Goal: Transaction & Acquisition: Book appointment/travel/reservation

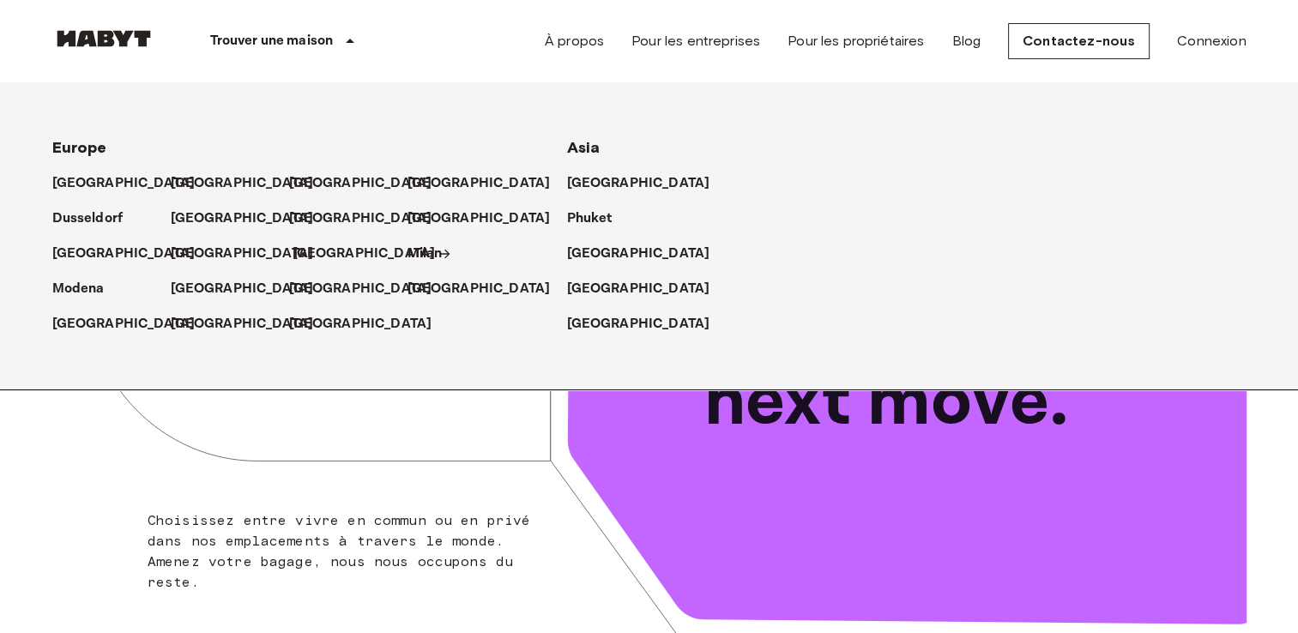
click at [312, 249] on p "[GEOGRAPHIC_DATA]" at bounding box center [364, 254] width 143 height 21
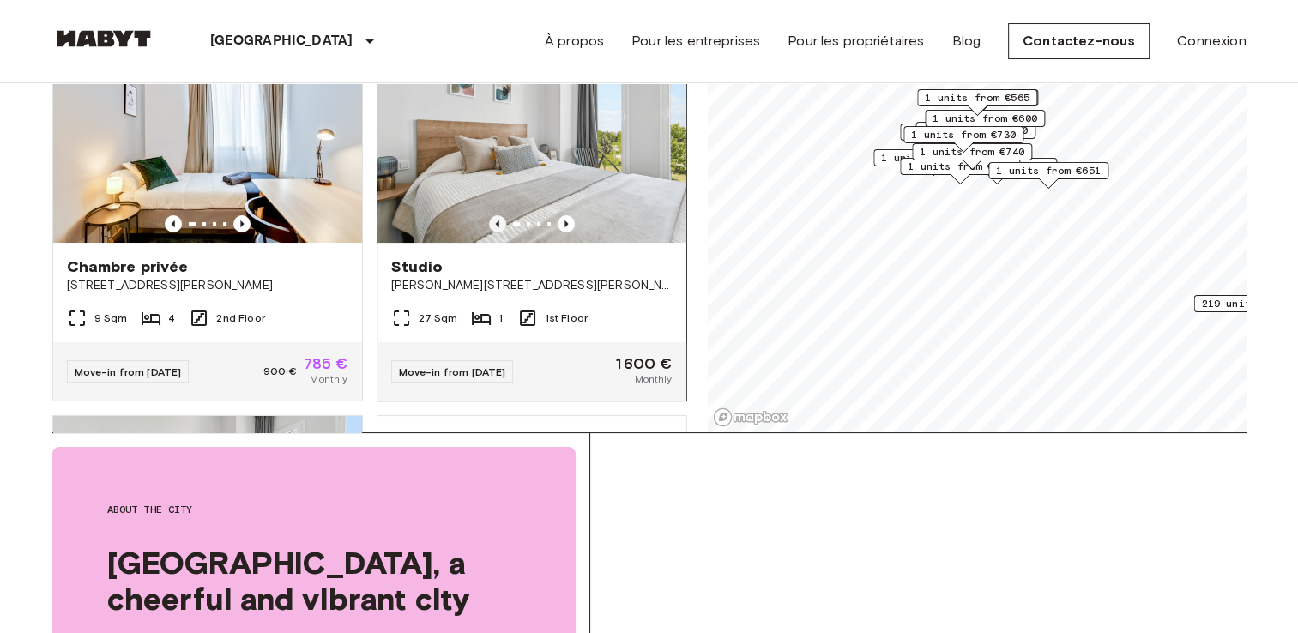
scroll to position [172, 0]
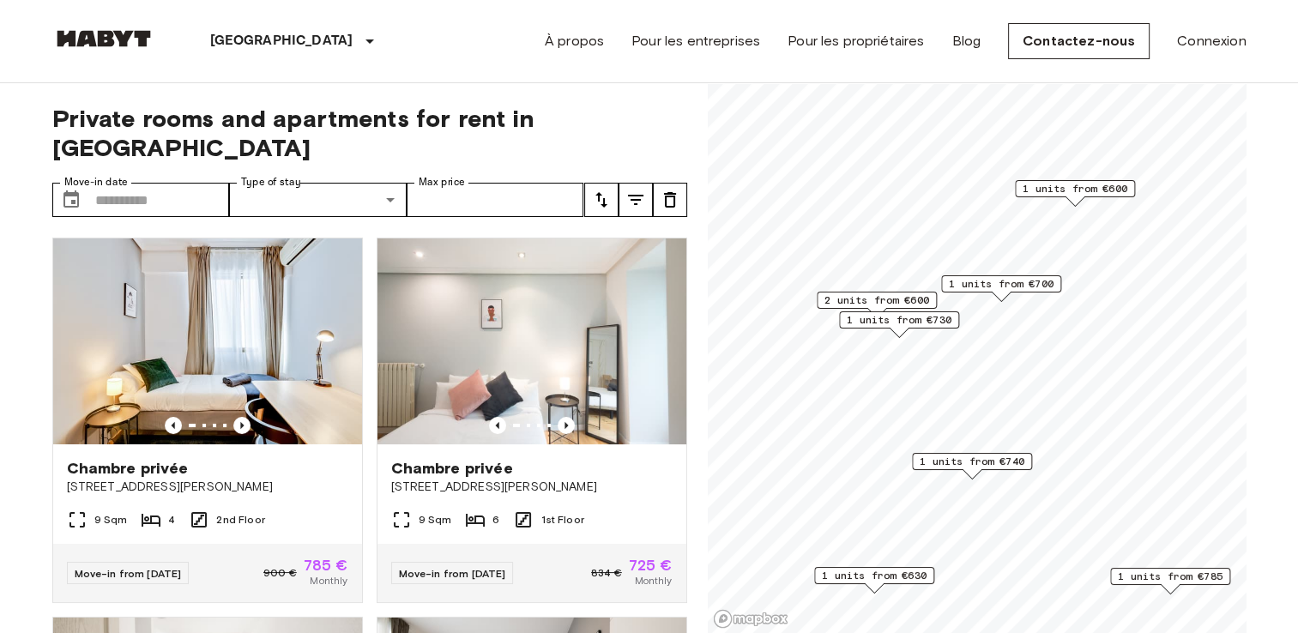
click at [879, 297] on span "2 units from €600" at bounding box center [876, 300] width 105 height 15
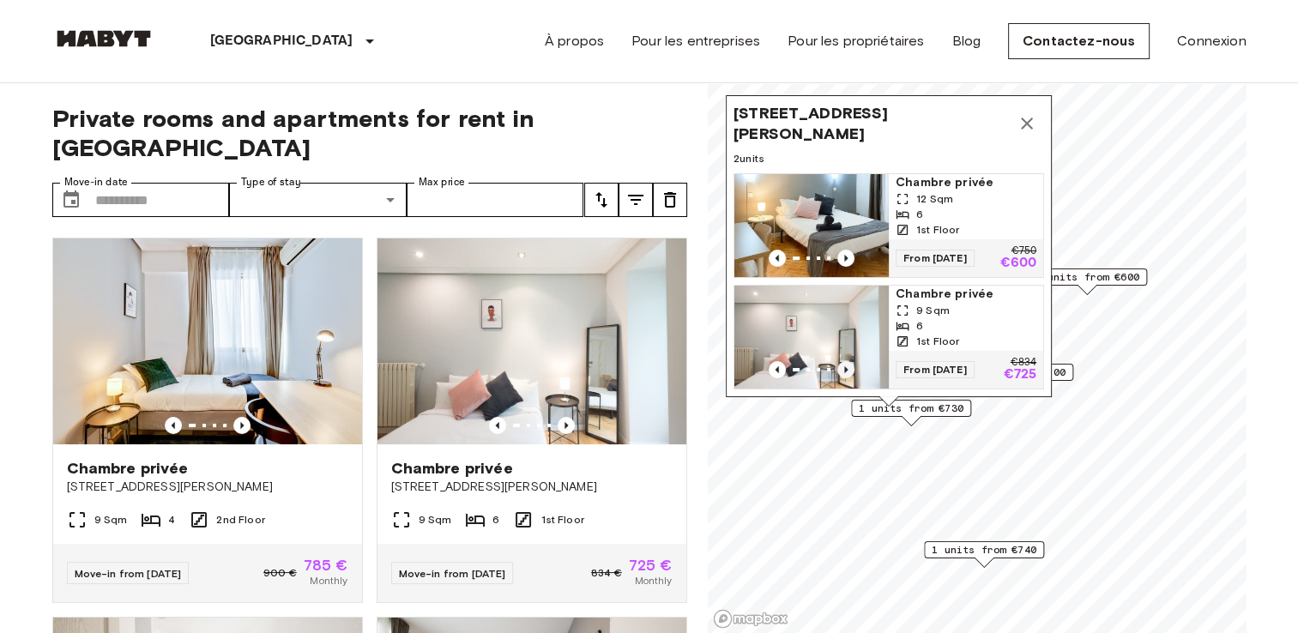
click at [841, 361] on icon "Previous image" at bounding box center [845, 369] width 17 height 17
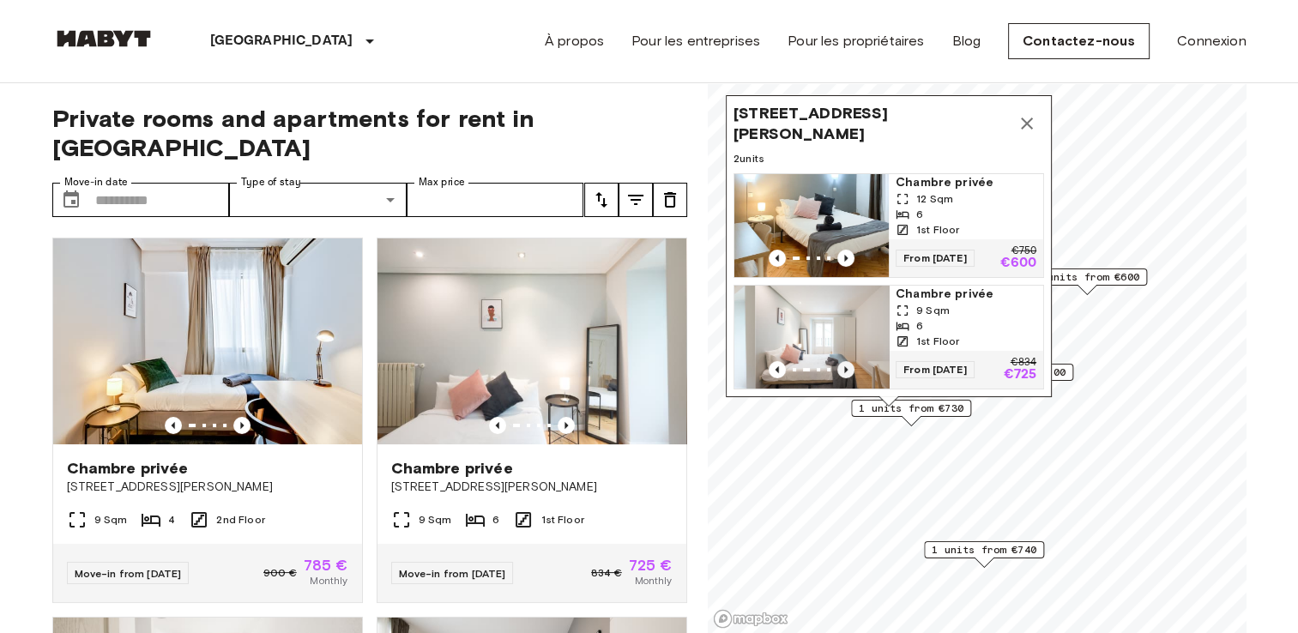
click at [841, 361] on icon "Previous image" at bounding box center [845, 369] width 17 height 17
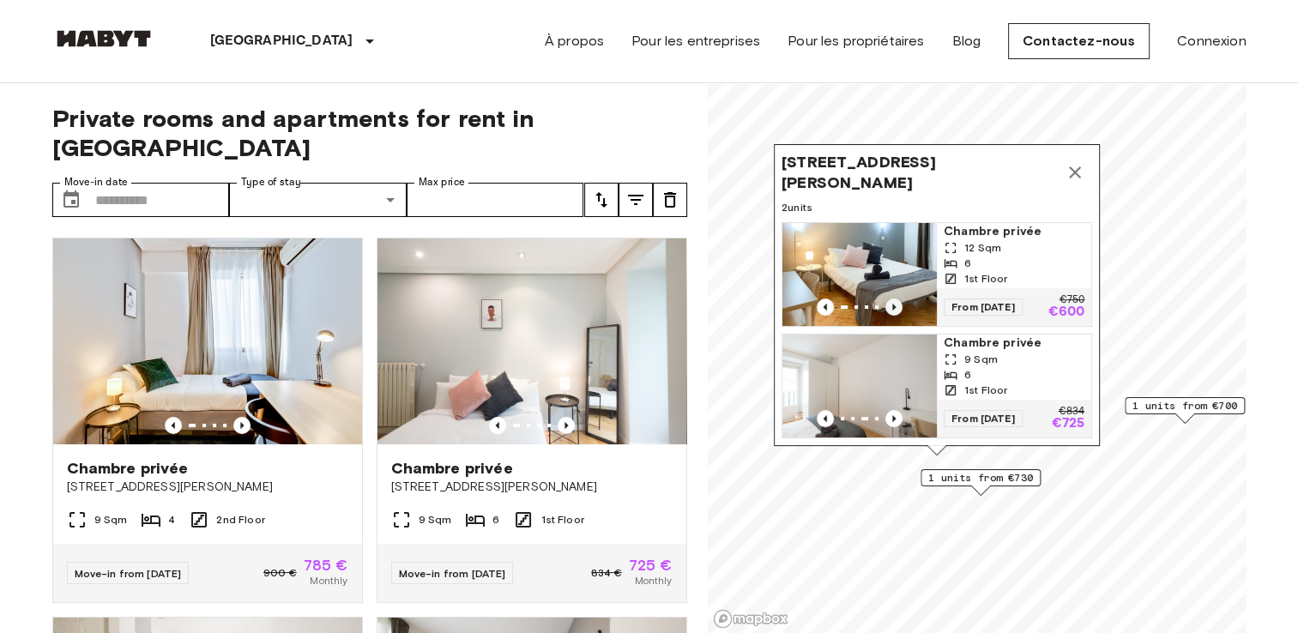
click at [896, 299] on icon "Previous image" at bounding box center [893, 307] width 17 height 17
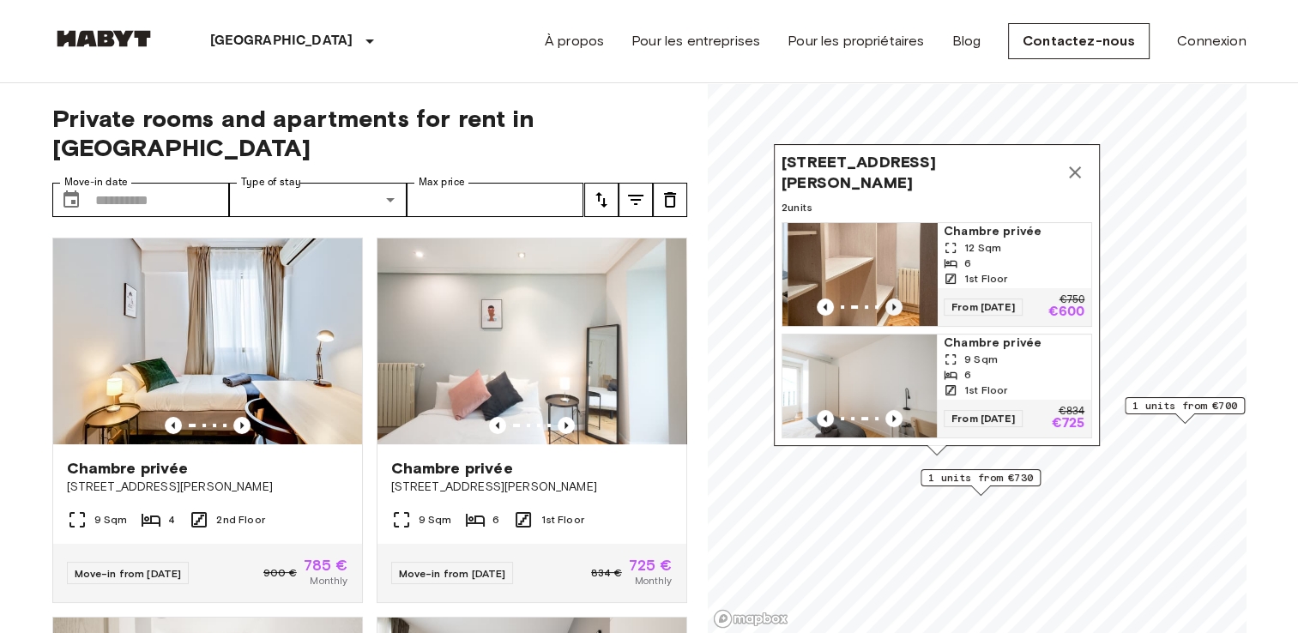
click at [892, 299] on icon "Previous image" at bounding box center [893, 307] width 17 height 17
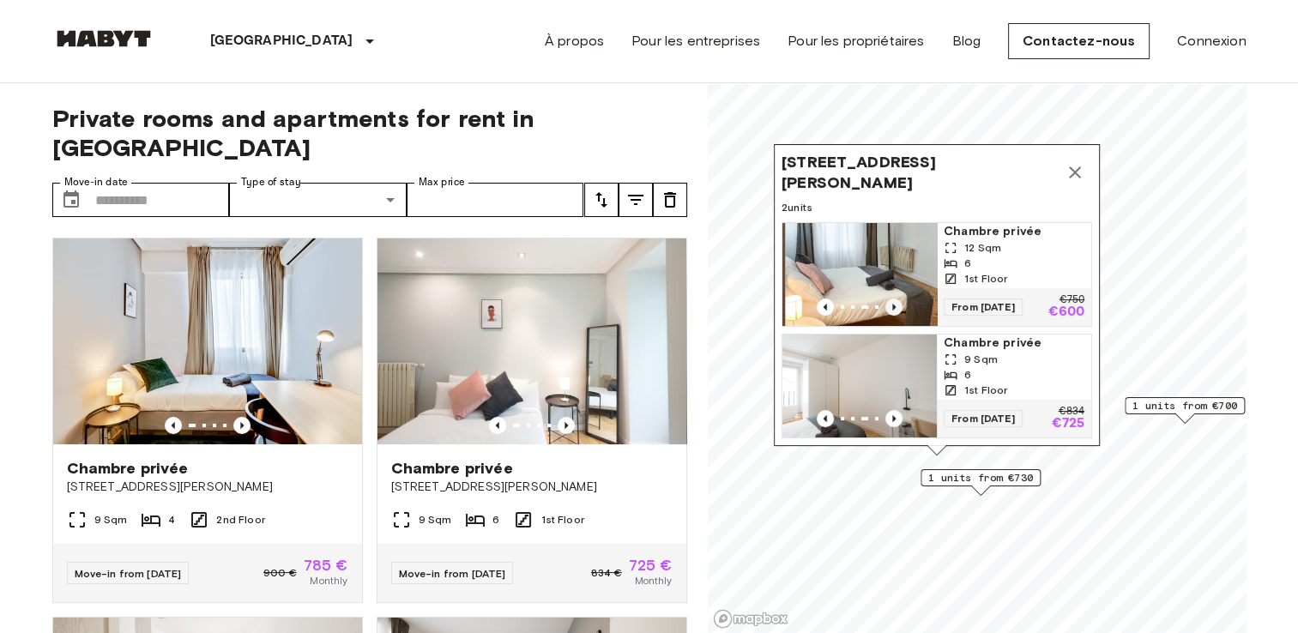
click at [892, 299] on icon "Previous image" at bounding box center [893, 307] width 17 height 17
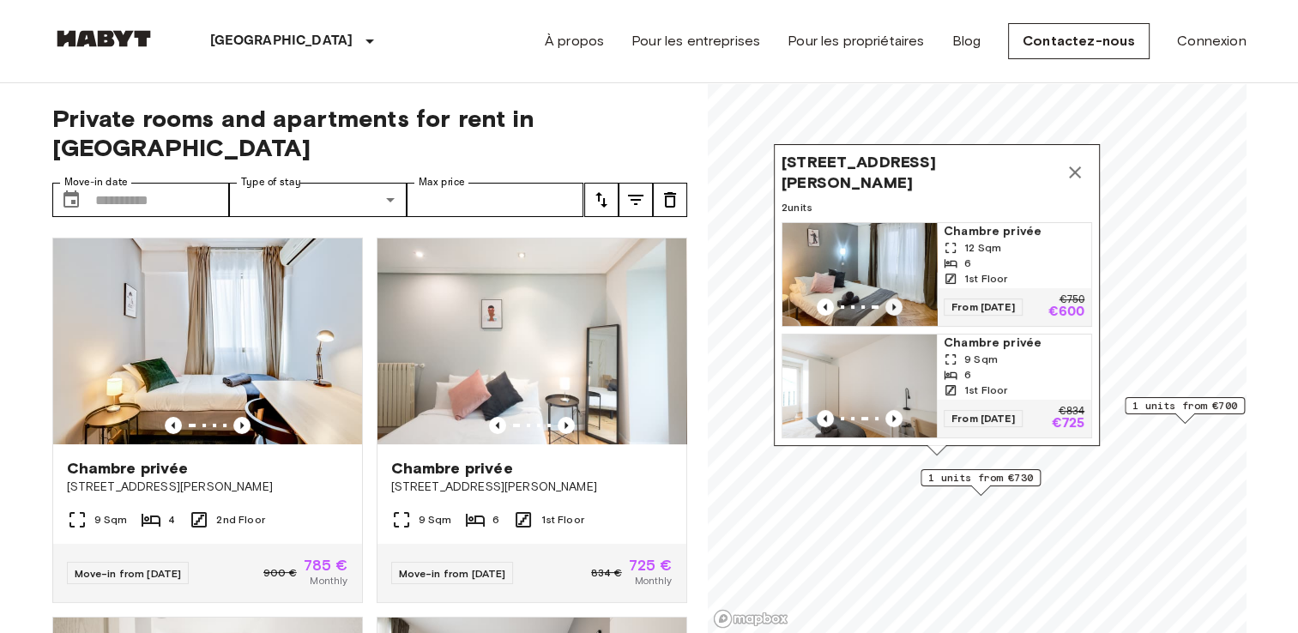
click at [891, 299] on icon "Previous image" at bounding box center [893, 307] width 17 height 17
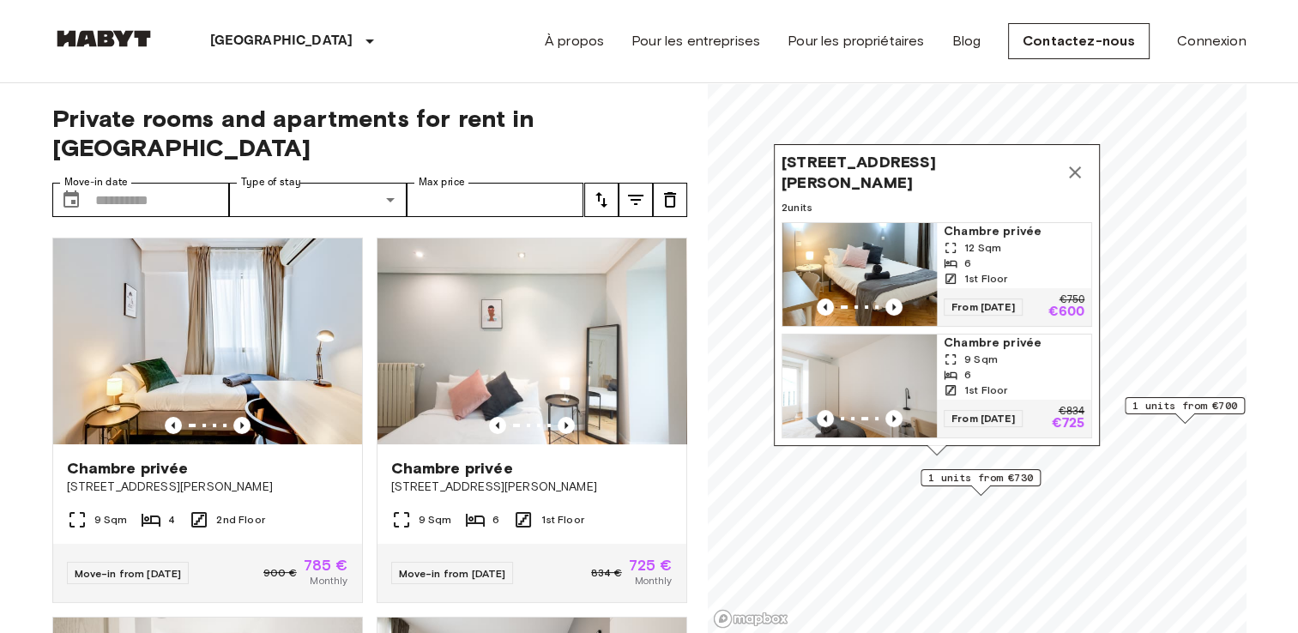
click at [879, 244] on img "Map marker" at bounding box center [859, 274] width 154 height 103
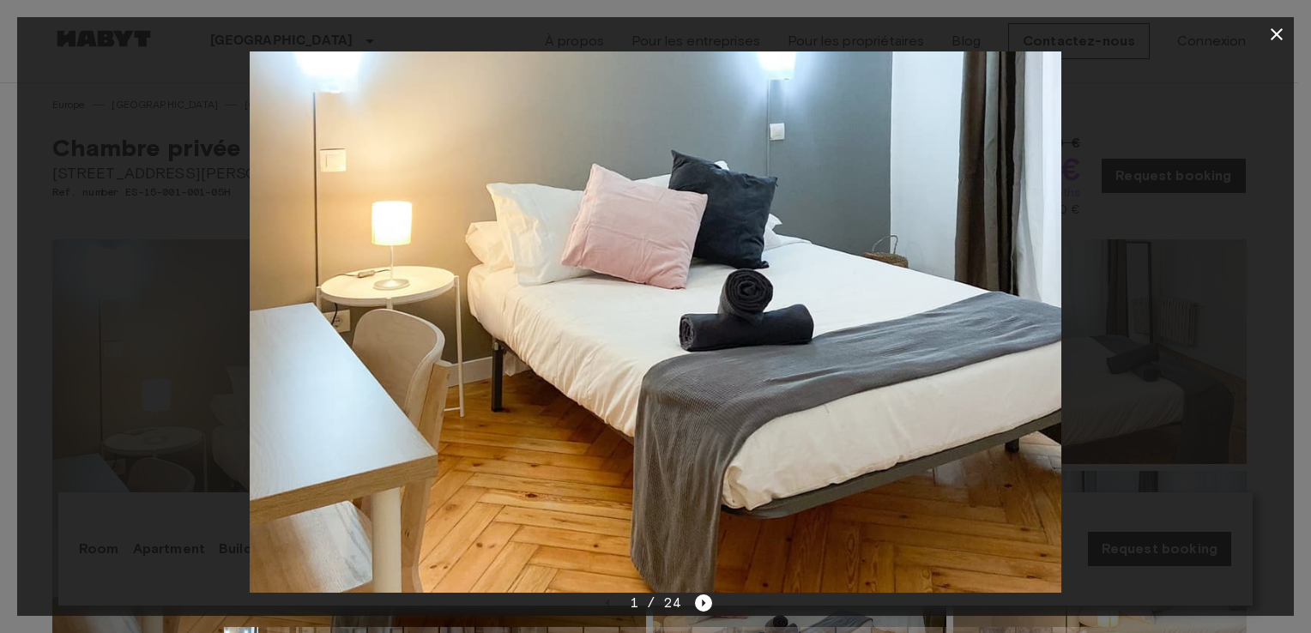
click at [981, 277] on img at bounding box center [656, 321] width 812 height 541
click at [1129, 301] on div at bounding box center [655, 321] width 1277 height 541
click at [1263, 27] on button "button" at bounding box center [1276, 34] width 34 height 34
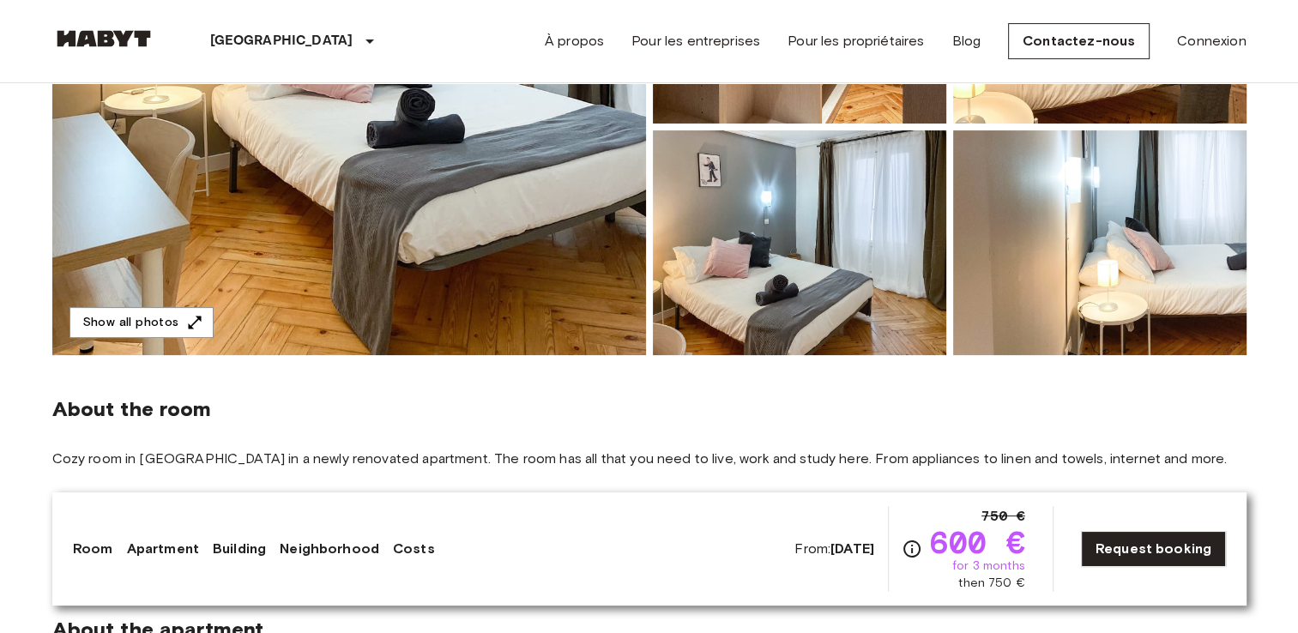
scroll to position [343, 0]
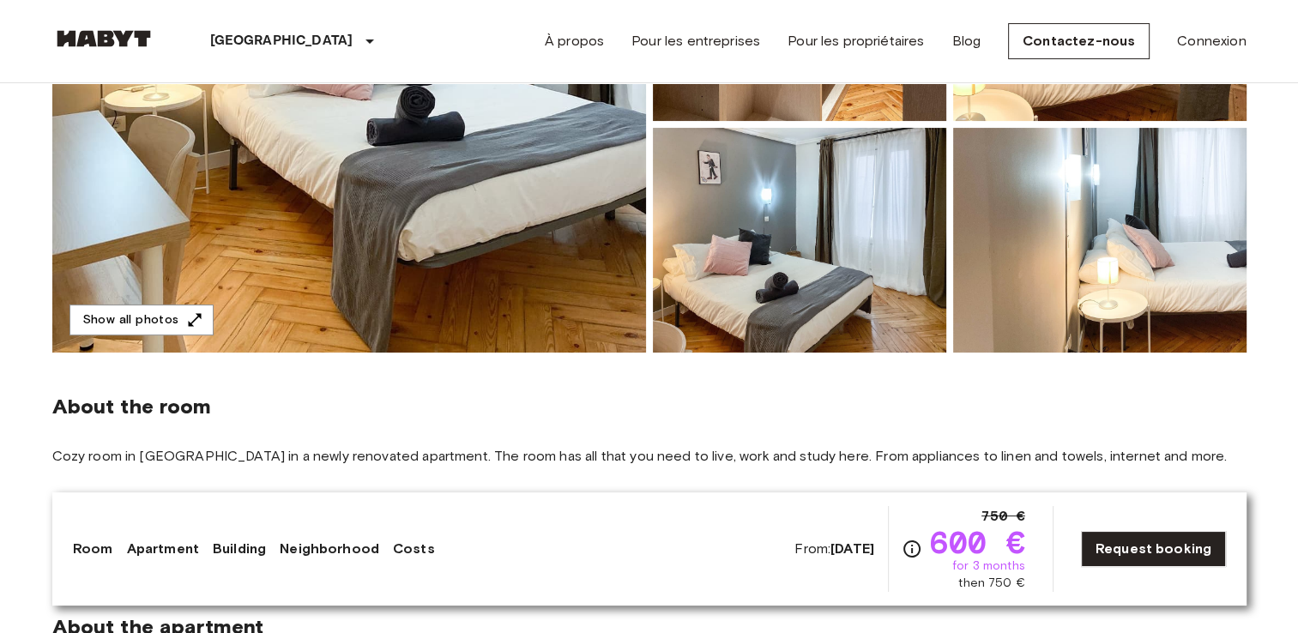
click at [473, 235] on img at bounding box center [349, 124] width 594 height 456
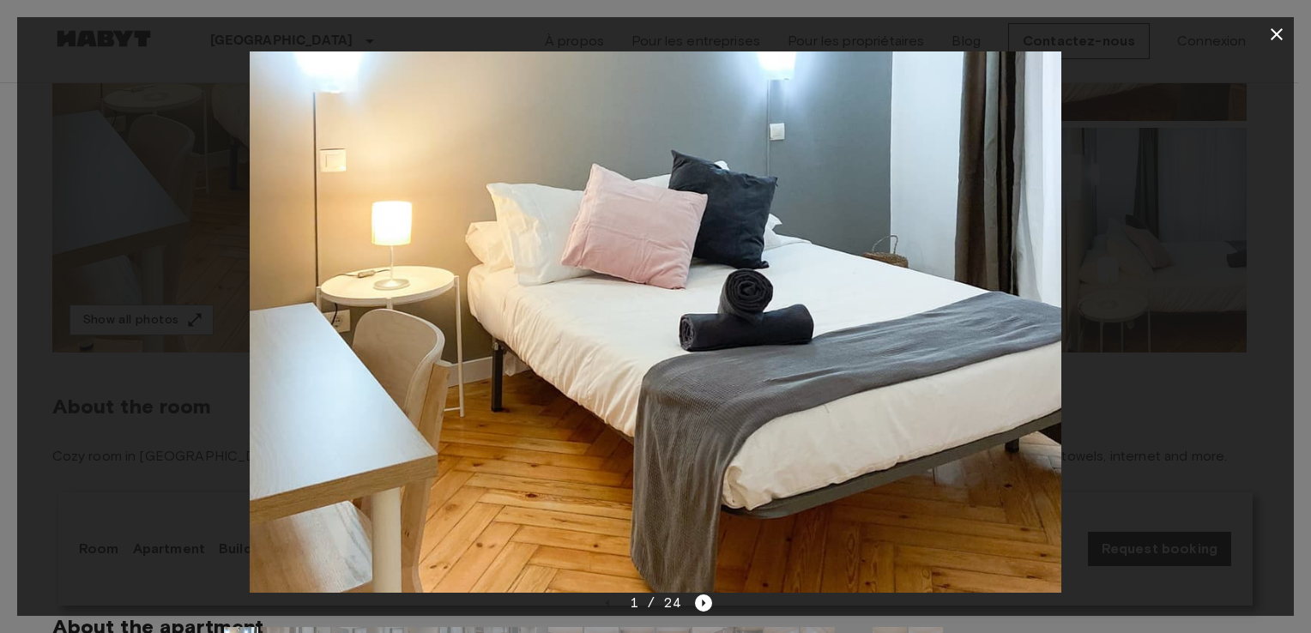
click at [1141, 298] on div at bounding box center [655, 321] width 1277 height 541
click at [1222, 229] on div at bounding box center [655, 321] width 1277 height 541
click at [1295, 22] on div at bounding box center [655, 316] width 1311 height 633
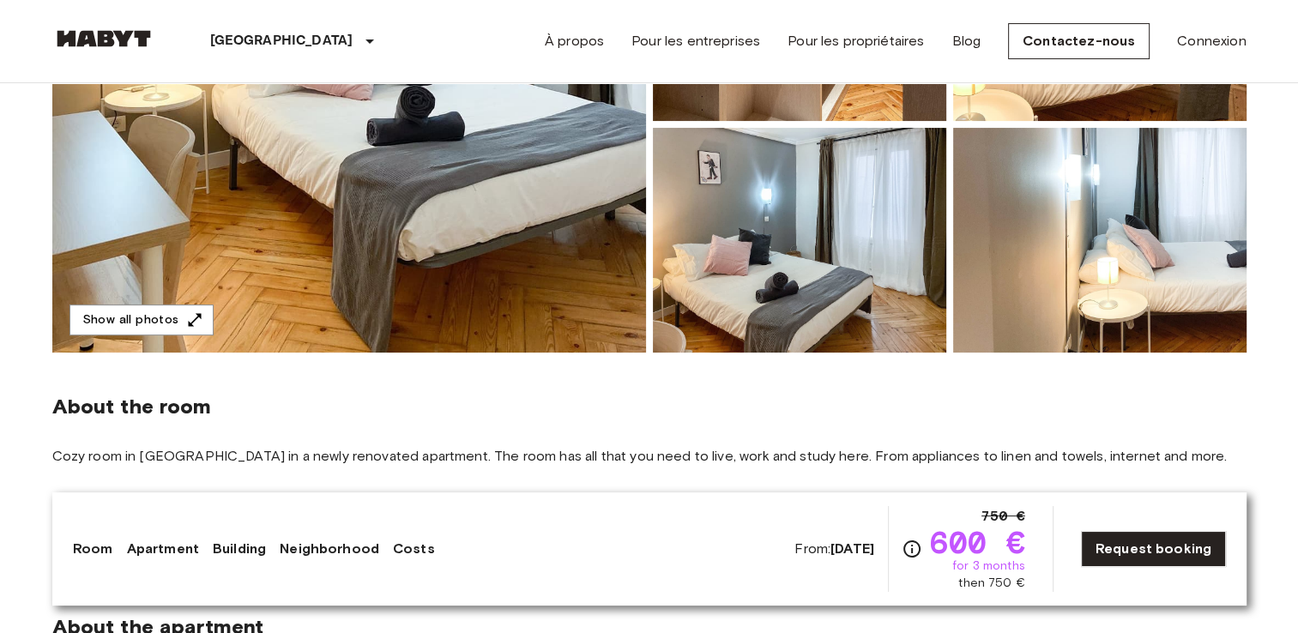
click at [895, 257] on img at bounding box center [799, 240] width 293 height 225
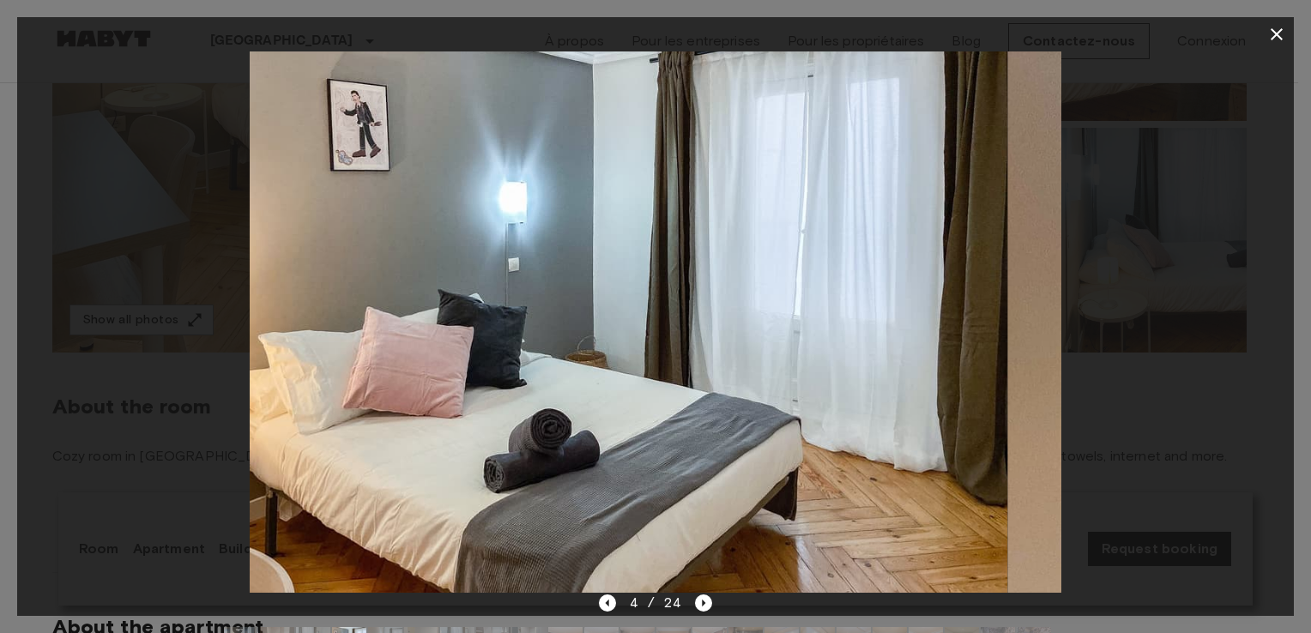
drag, startPoint x: 897, startPoint y: 279, endPoint x: 861, endPoint y: 287, distance: 36.8
click at [858, 287] on img at bounding box center [602, 321] width 812 height 541
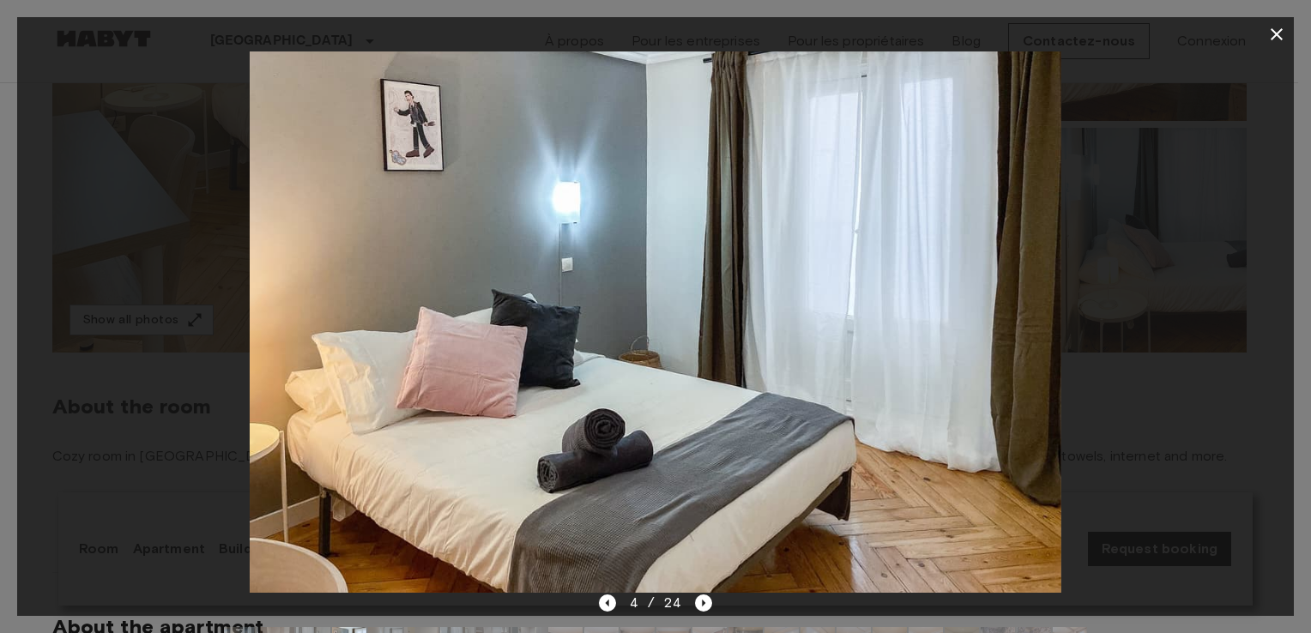
click at [1162, 184] on div at bounding box center [655, 321] width 1277 height 541
click at [1273, 30] on icon "button" at bounding box center [1277, 34] width 12 height 12
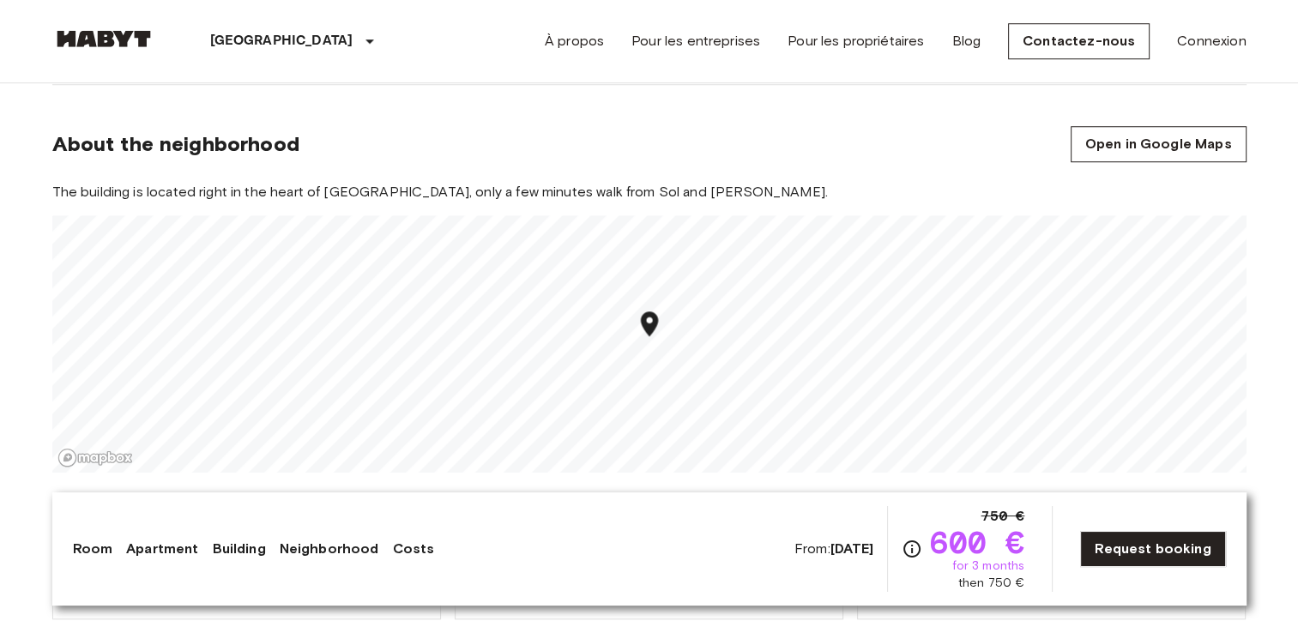
scroll to position [1544, 0]
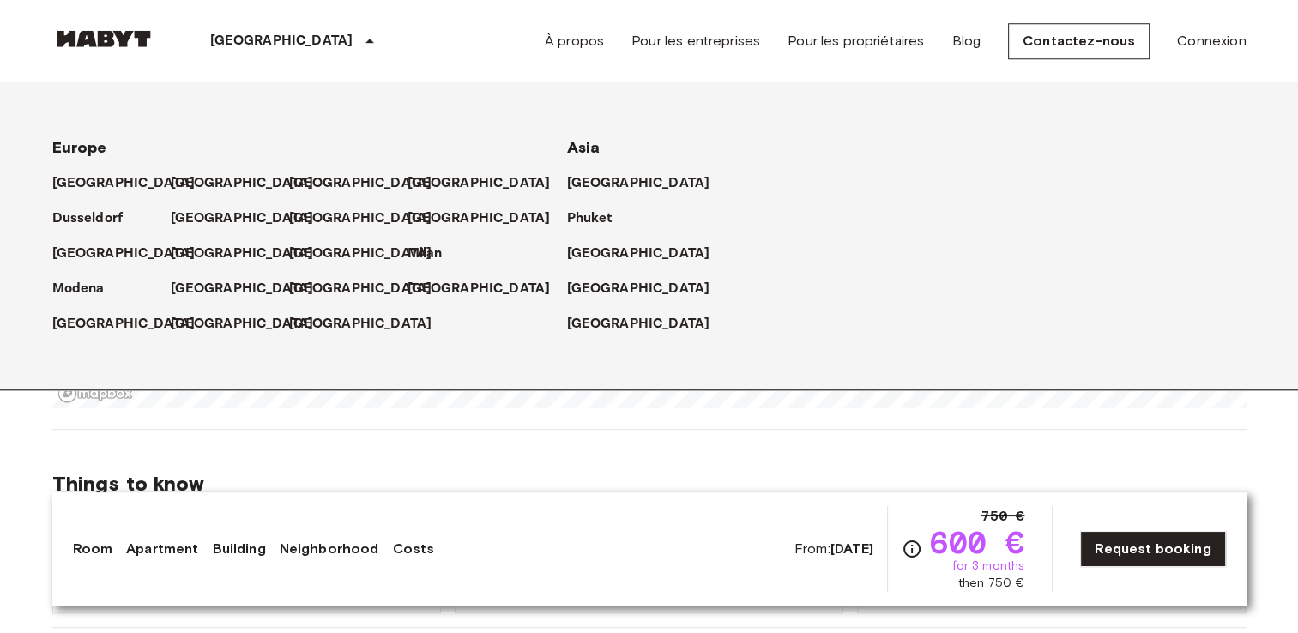
click at [227, 39] on p "[GEOGRAPHIC_DATA]" at bounding box center [281, 41] width 143 height 21
click at [224, 41] on p "[GEOGRAPHIC_DATA]" at bounding box center [281, 41] width 143 height 21
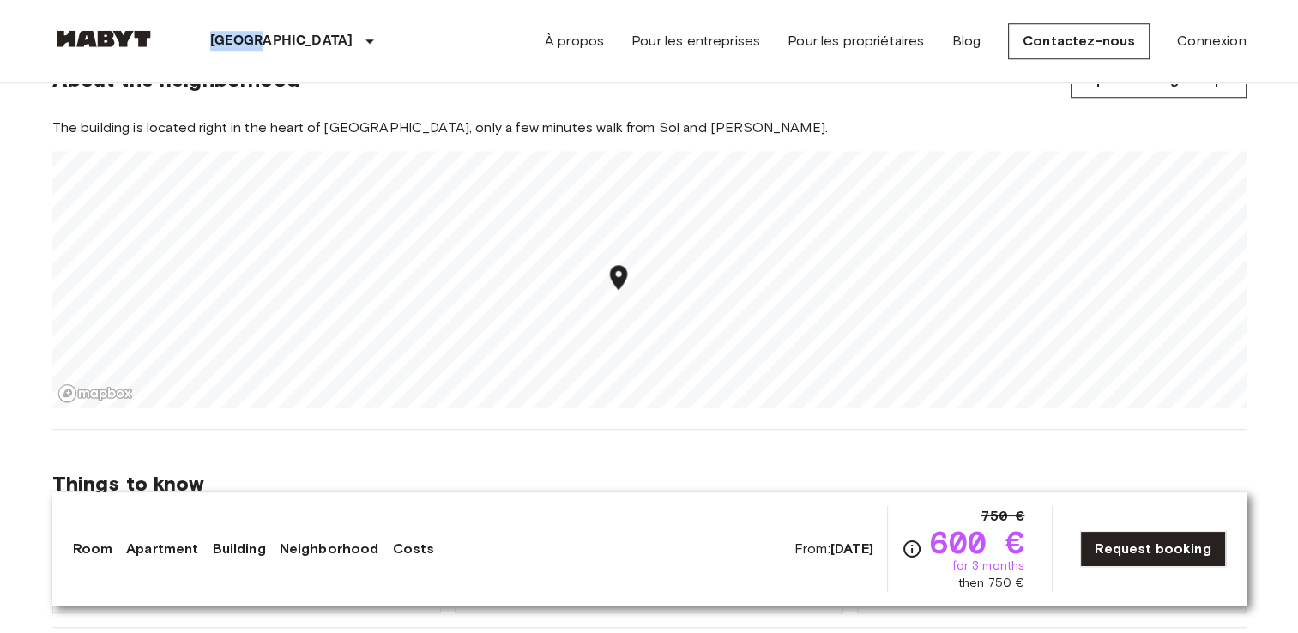
click at [224, 41] on p "[GEOGRAPHIC_DATA]" at bounding box center [281, 41] width 143 height 21
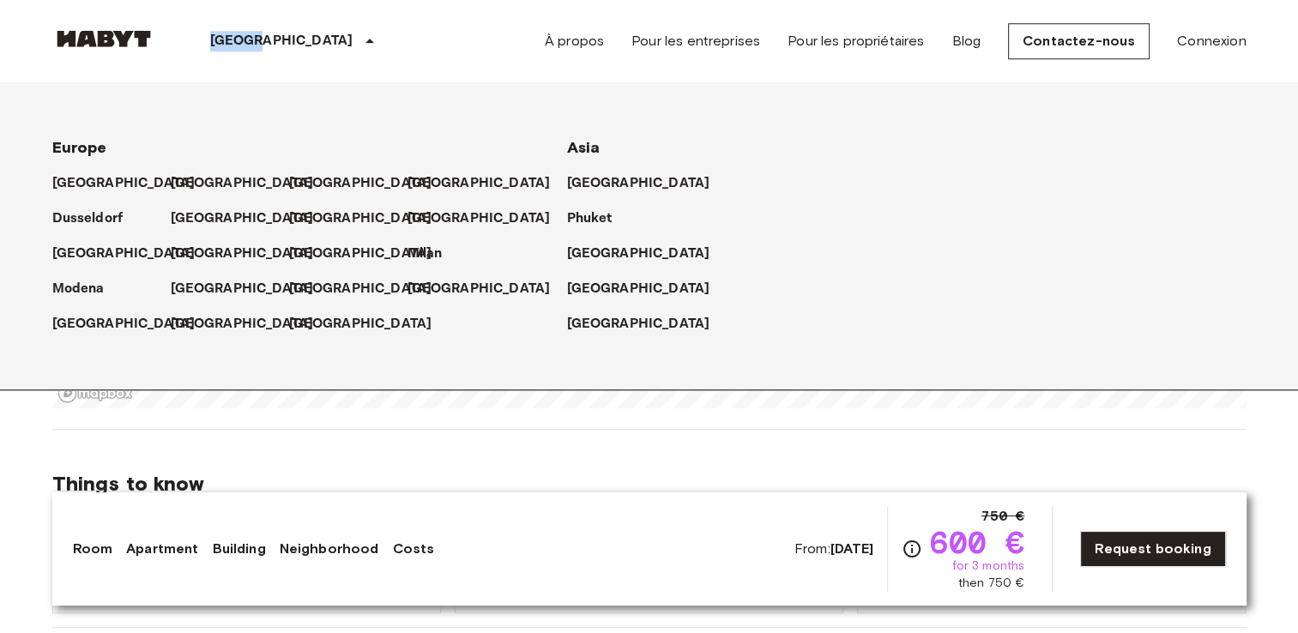
click at [120, 37] on img at bounding box center [103, 38] width 103 height 17
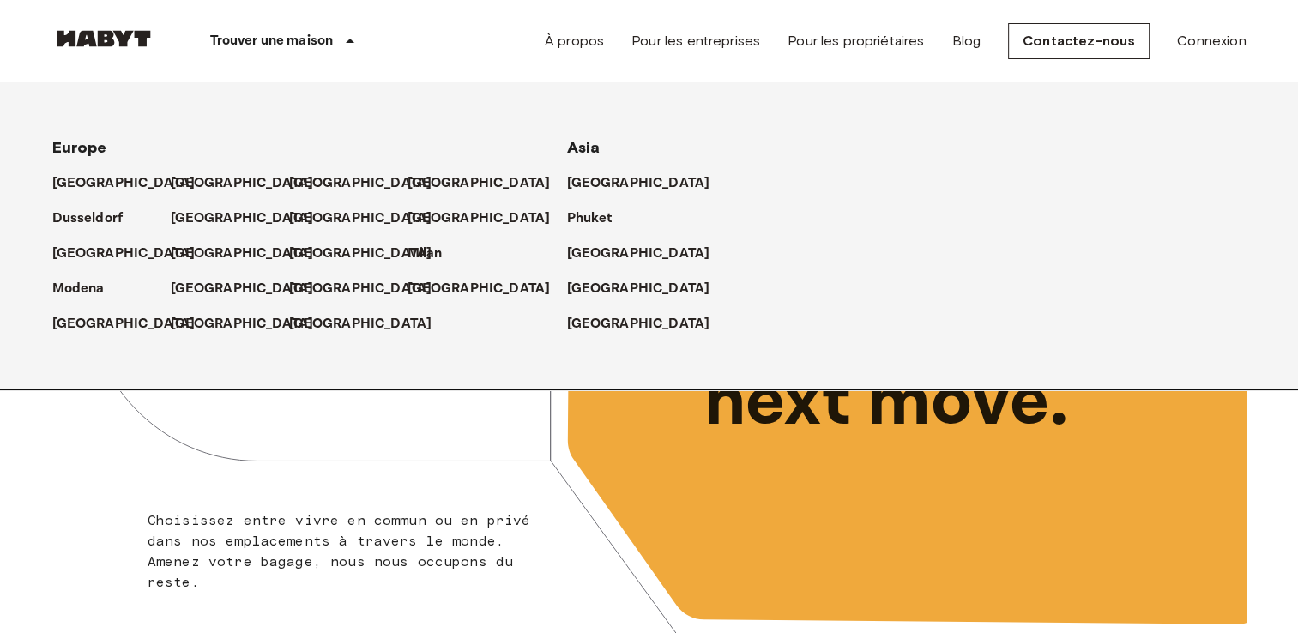
click at [325, 31] on p "Trouver une maison" at bounding box center [272, 41] width 124 height 21
click at [312, 42] on p "Trouver une maison" at bounding box center [272, 41] width 124 height 21
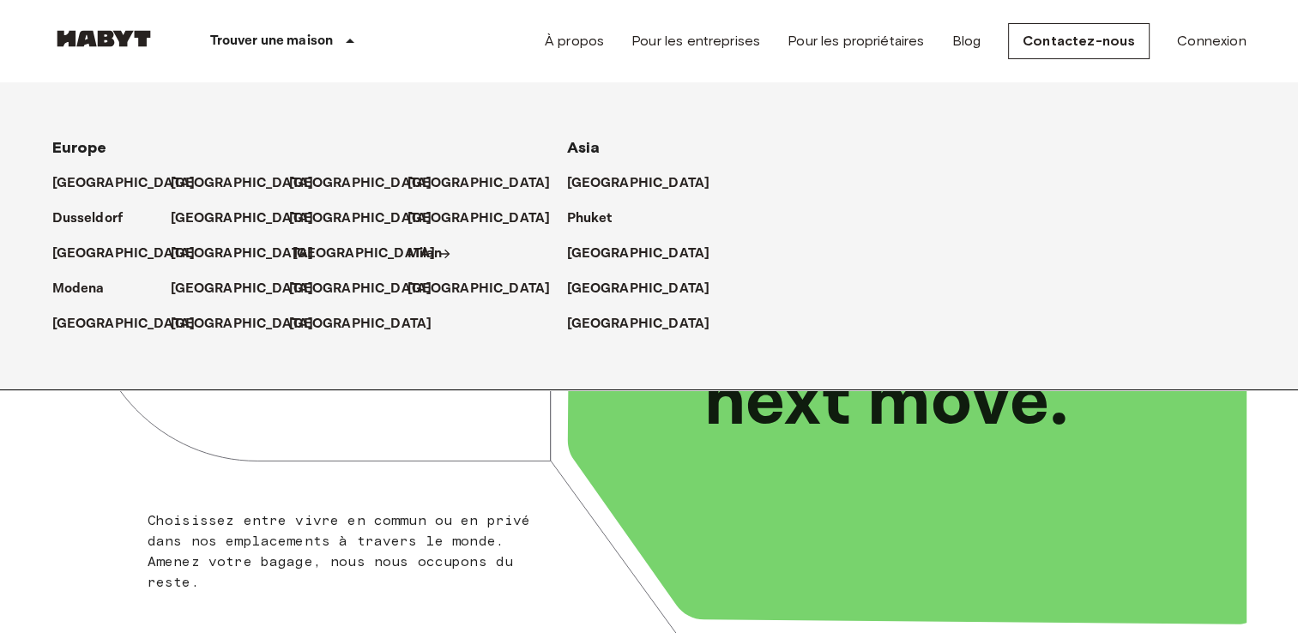
click at [294, 256] on p "[GEOGRAPHIC_DATA]" at bounding box center [364, 254] width 143 height 21
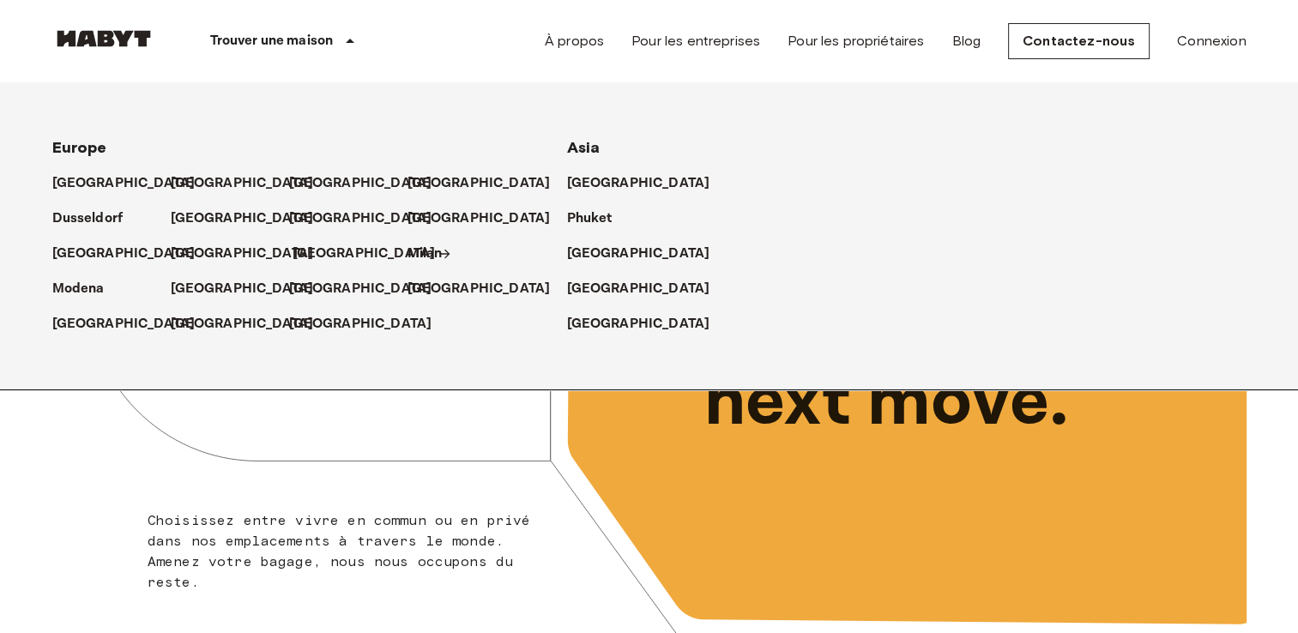
click at [321, 261] on p "[GEOGRAPHIC_DATA]" at bounding box center [364, 254] width 143 height 21
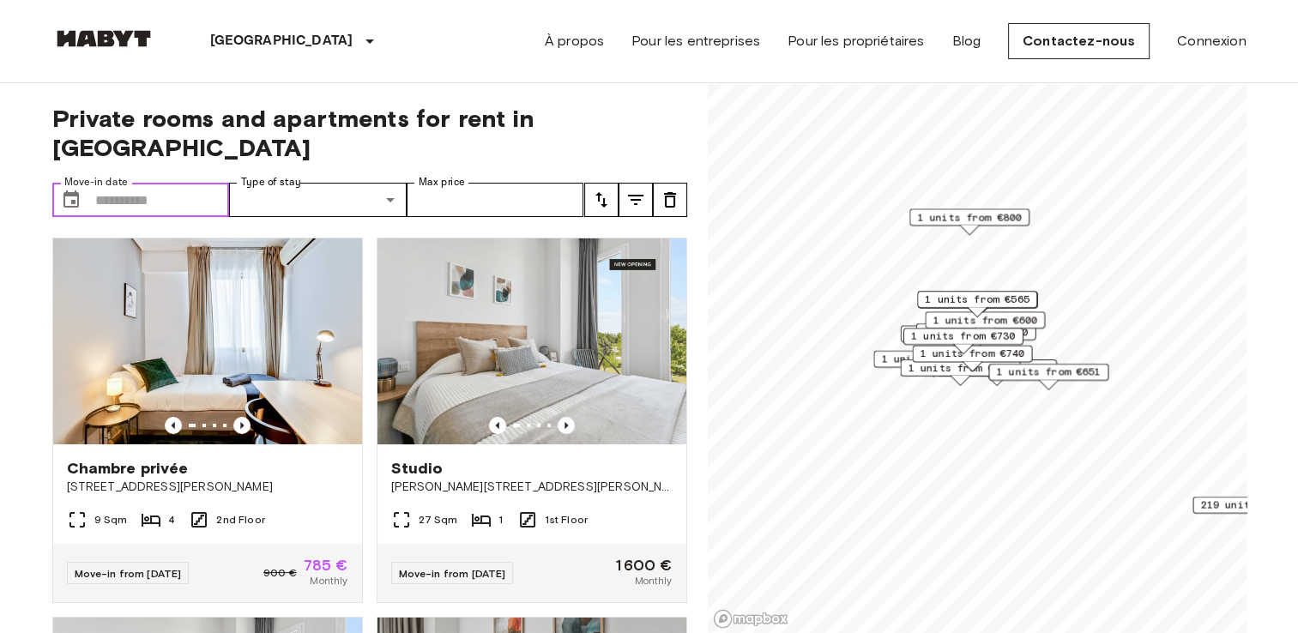
click at [183, 183] on input "Move-in date" at bounding box center [162, 200] width 135 height 34
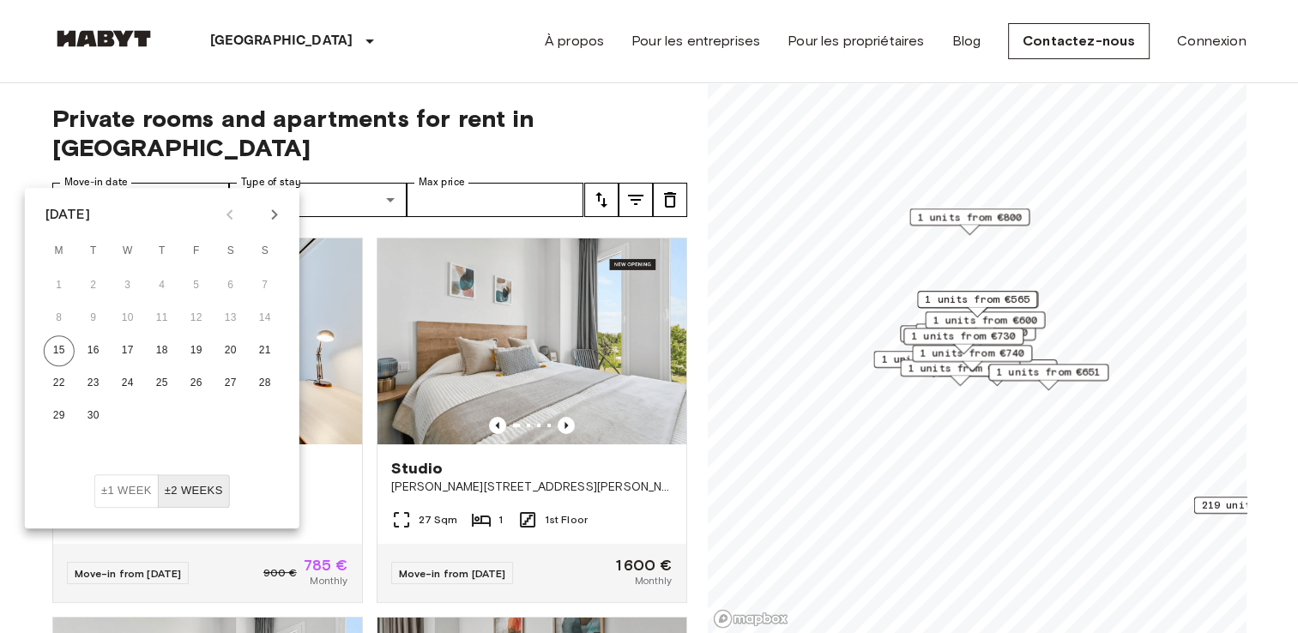
click at [279, 214] on icon "Next month" at bounding box center [274, 214] width 21 height 21
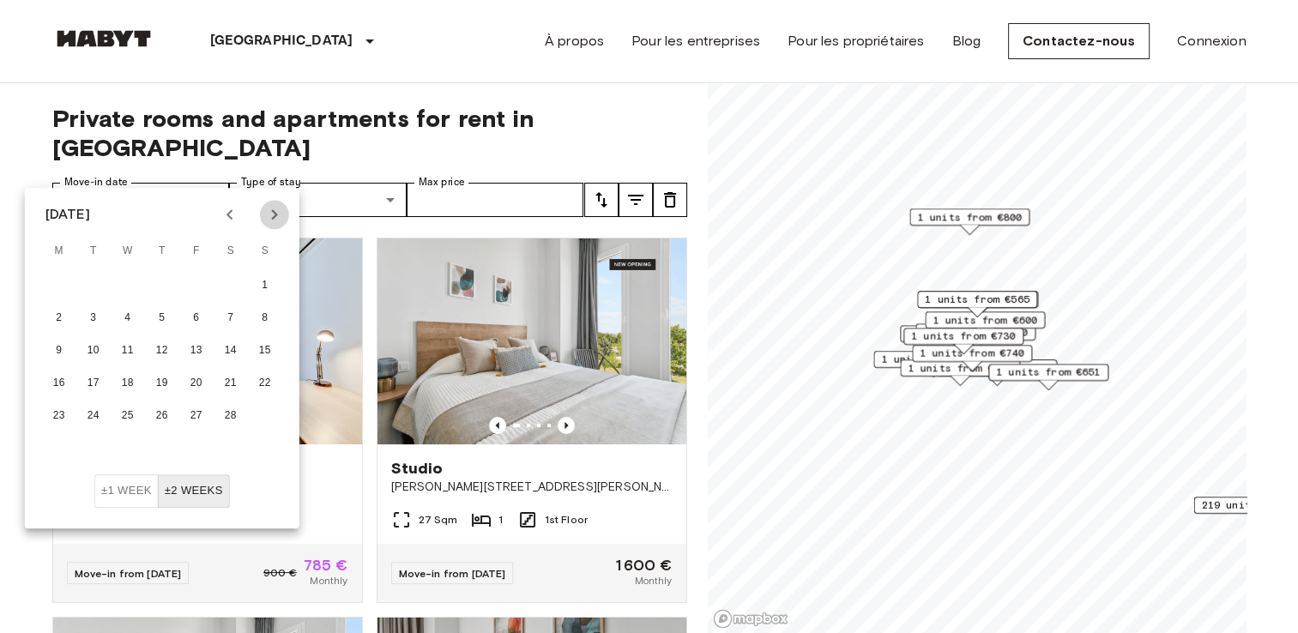
click at [279, 214] on icon "Next month" at bounding box center [274, 214] width 21 height 21
click at [232, 208] on icon "Previous month" at bounding box center [230, 214] width 21 height 21
click at [200, 287] on button "2" at bounding box center [196, 285] width 31 height 31
type input "**********"
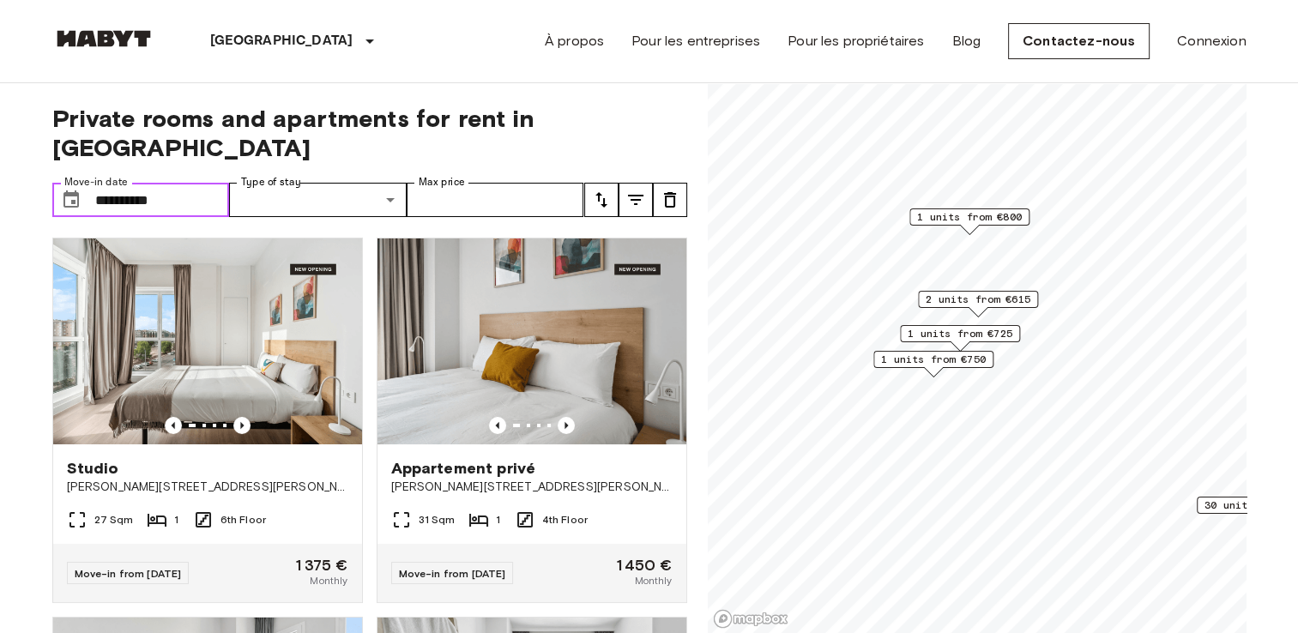
click at [172, 183] on input "**********" at bounding box center [162, 200] width 135 height 34
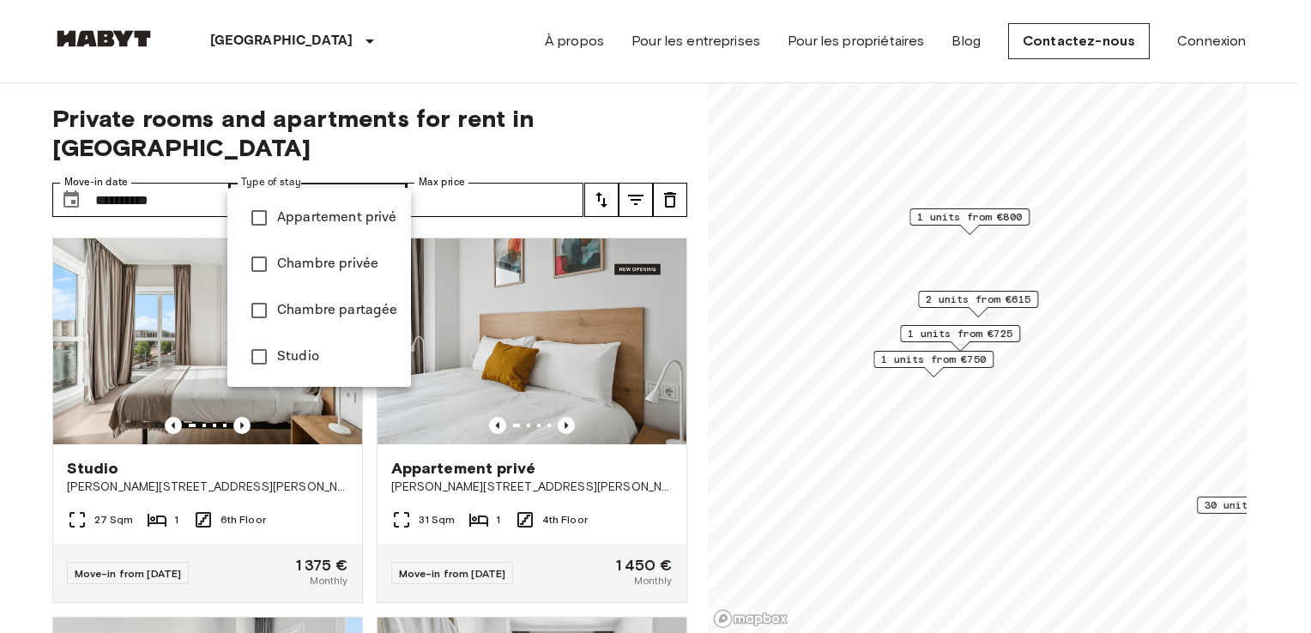
click at [438, 182] on div at bounding box center [655, 316] width 1311 height 633
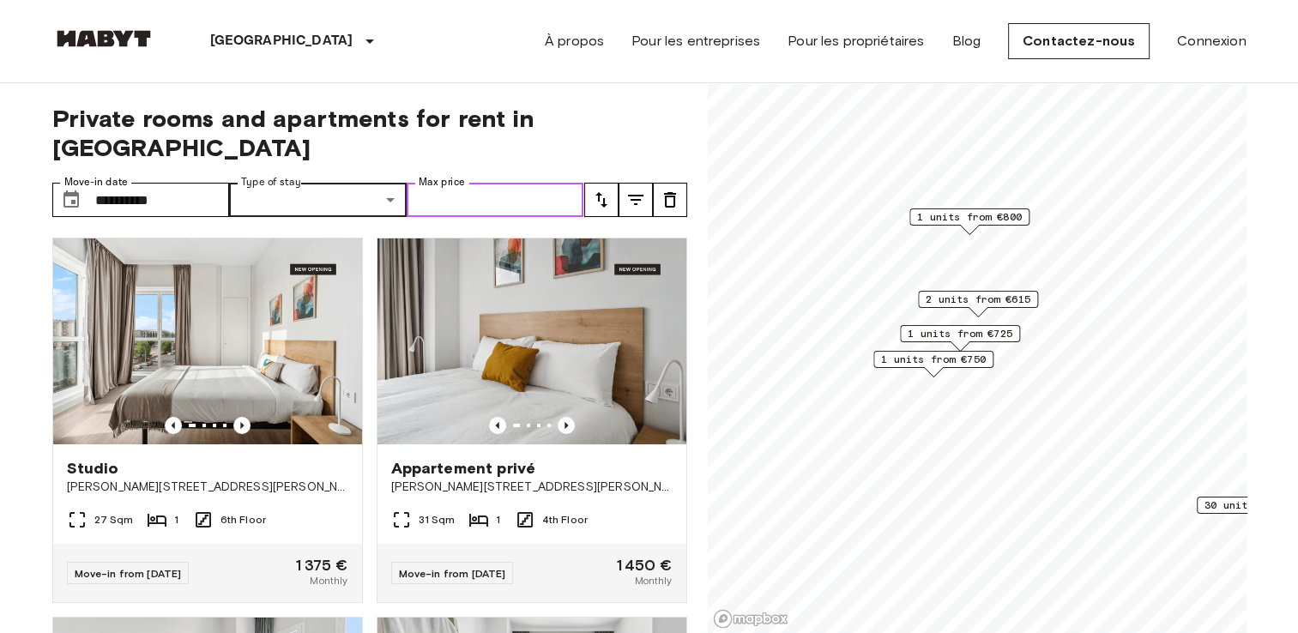
click at [409, 183] on input "Max price" at bounding box center [496, 200] width 178 height 34
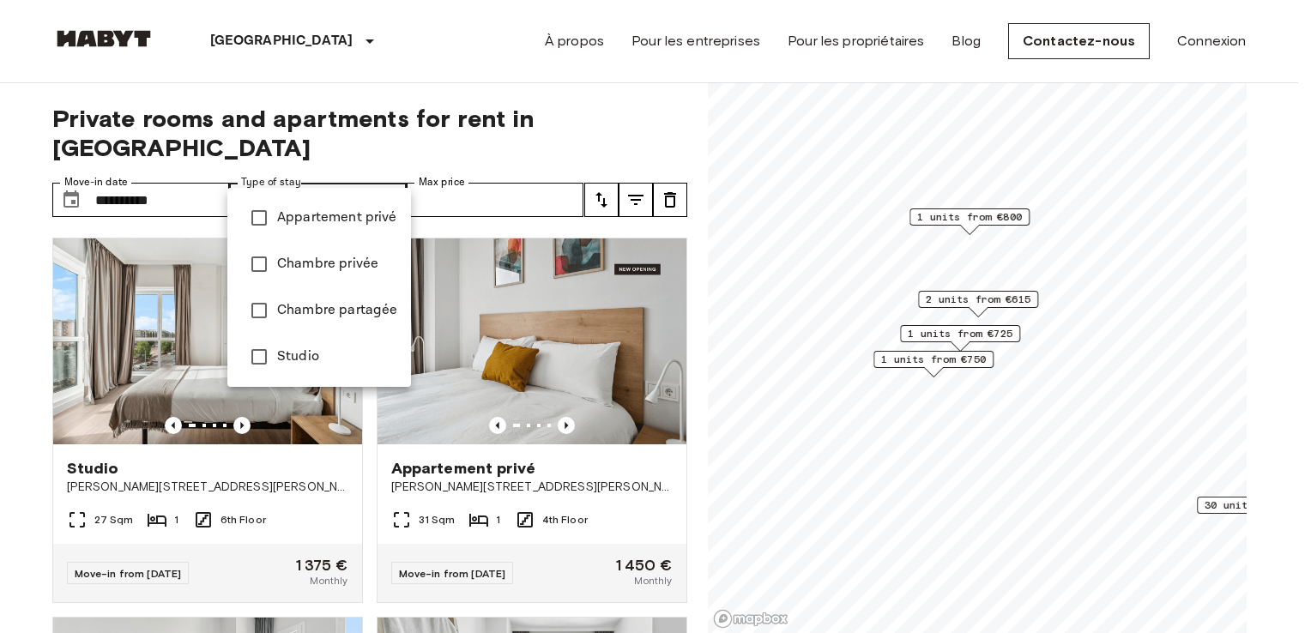
type input "**********"
click at [279, 214] on span "Appartement privé" at bounding box center [337, 218] width 120 height 21
type input "**********"
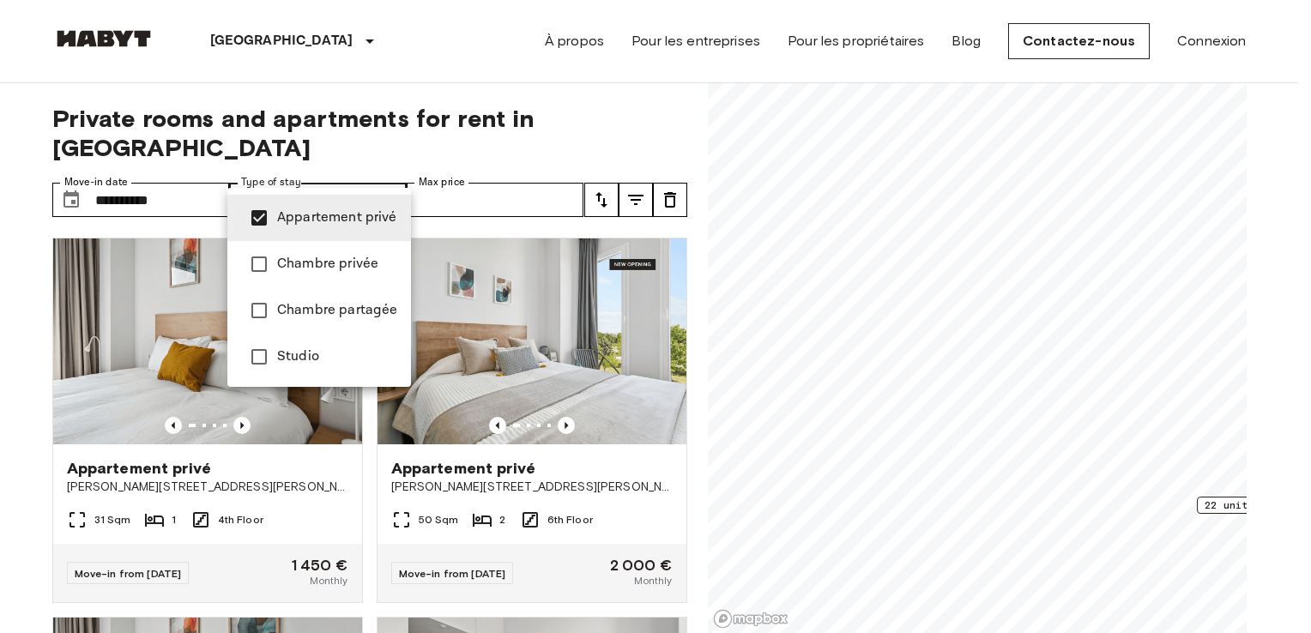
drag, startPoint x: 907, startPoint y: 410, endPoint x: 800, endPoint y: 411, distance: 106.4
click at [800, 411] on div at bounding box center [655, 316] width 1311 height 633
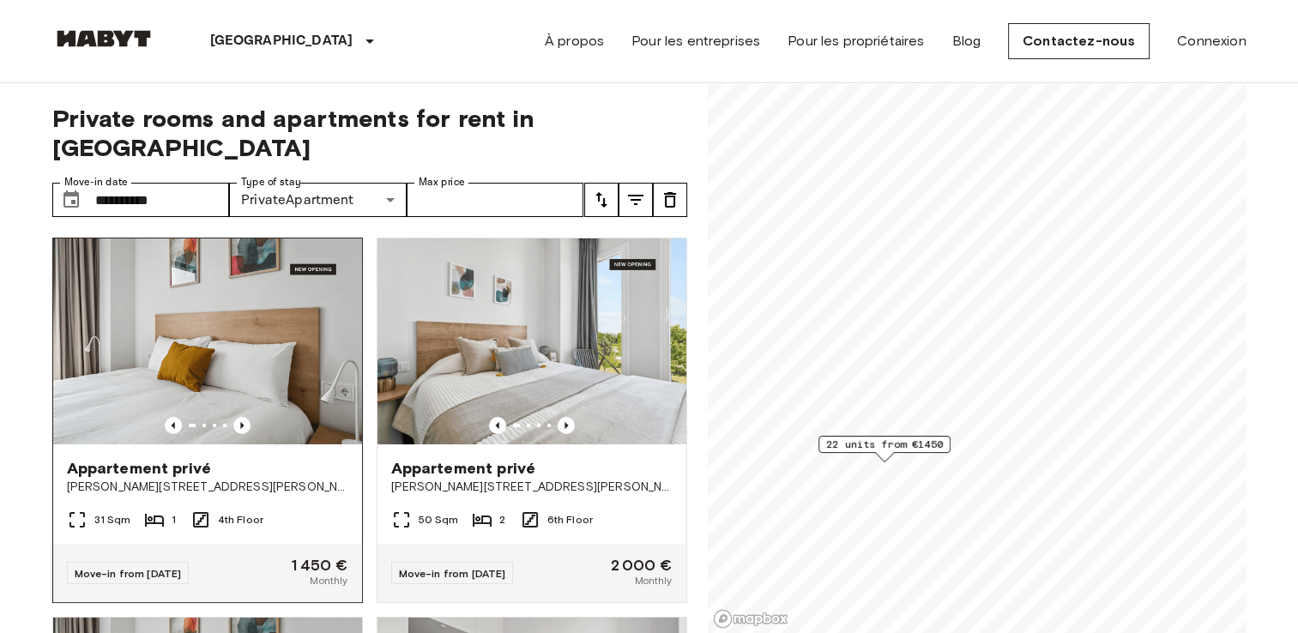
click at [148, 458] on span "Appartement privé" at bounding box center [139, 468] width 145 height 21
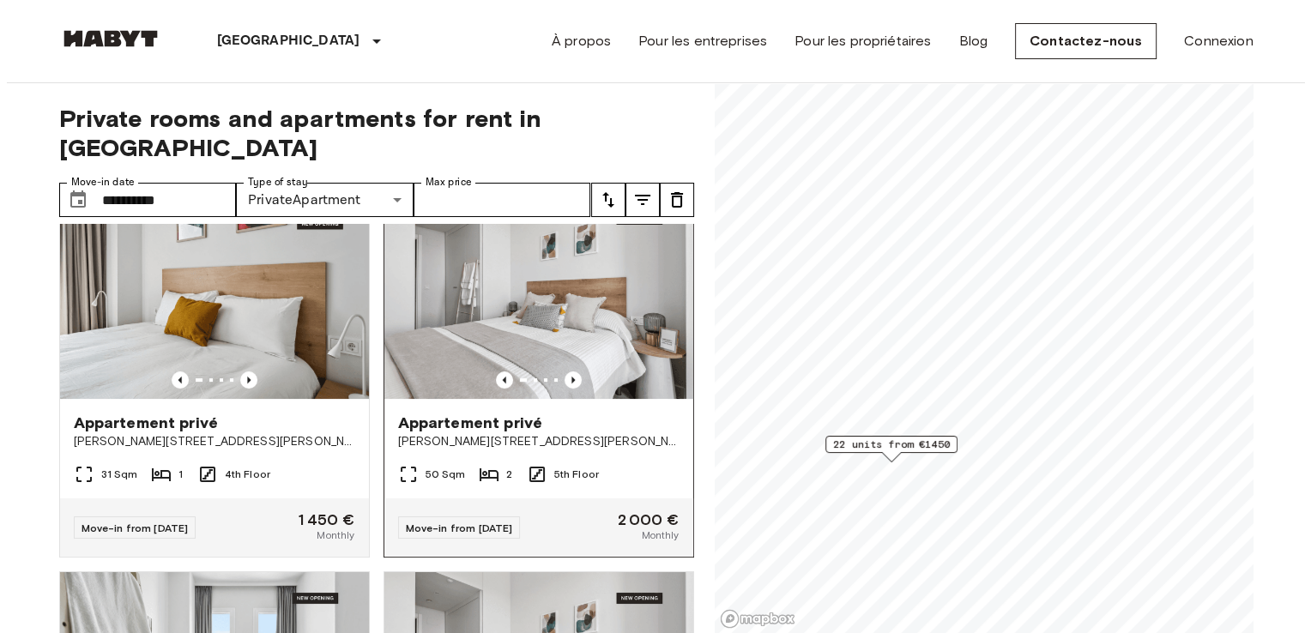
scroll to position [429, 0]
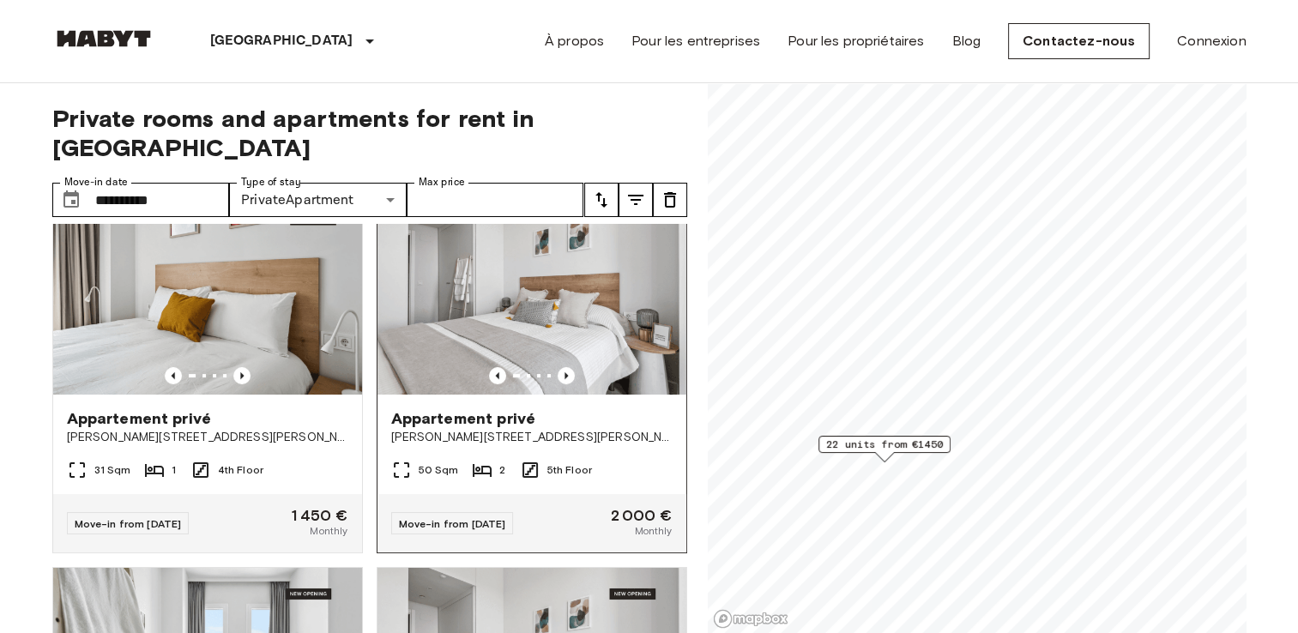
click at [443, 408] on span "Appartement privé" at bounding box center [463, 418] width 145 height 21
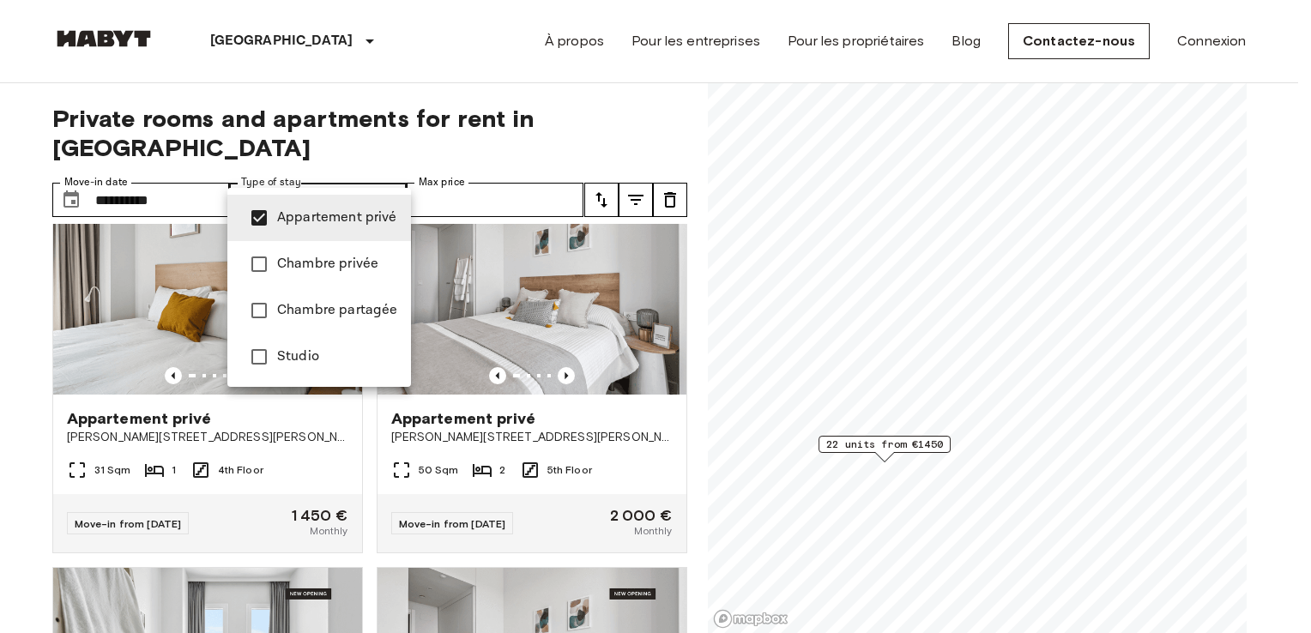
click at [301, 223] on span "Appartement privé" at bounding box center [337, 218] width 120 height 21
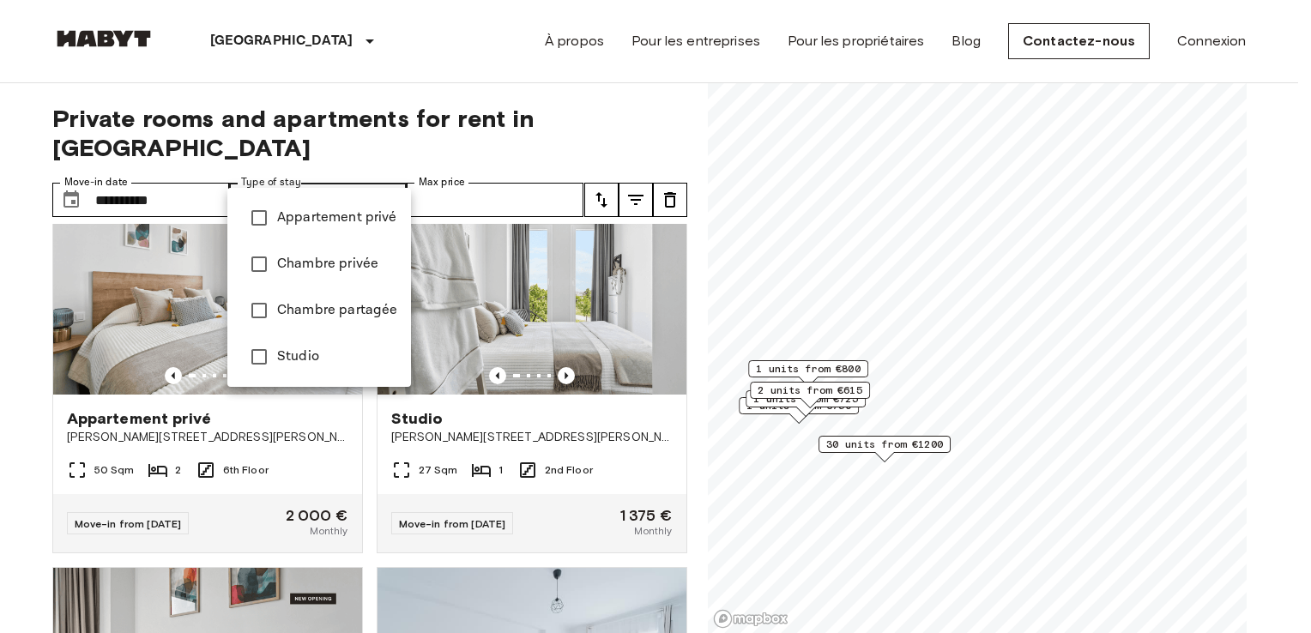
click at [290, 265] on span "Chambre privée" at bounding box center [337, 264] width 120 height 21
type input "**********"
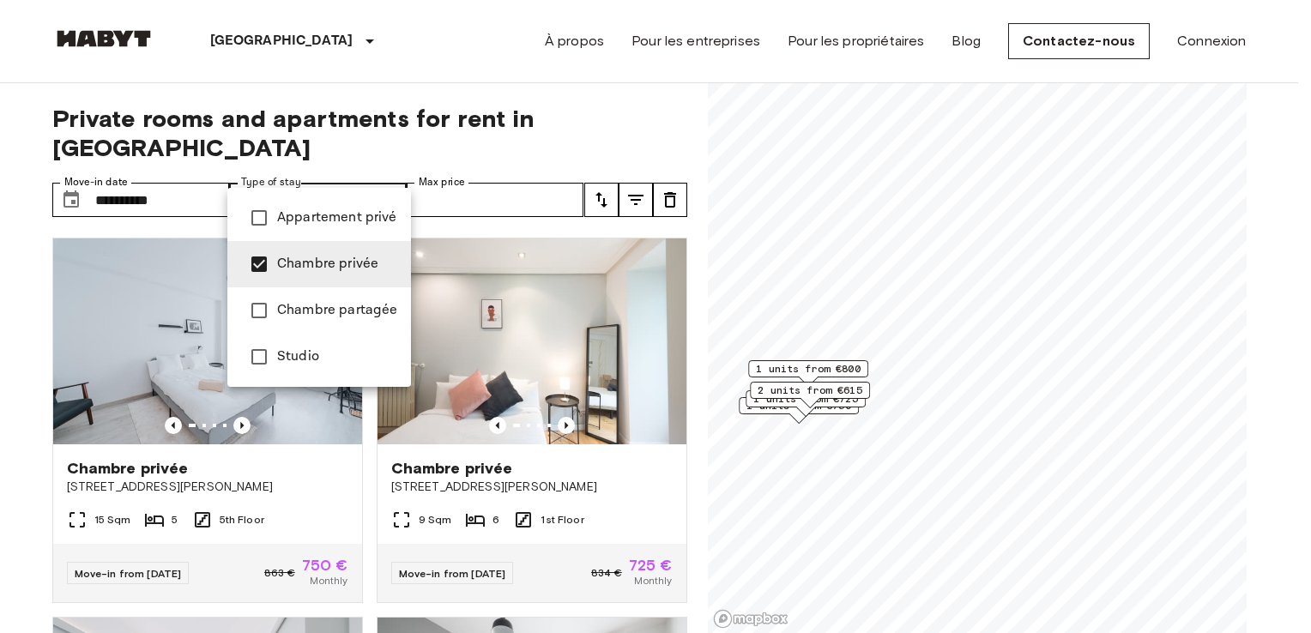
click at [783, 317] on div at bounding box center [655, 316] width 1311 height 633
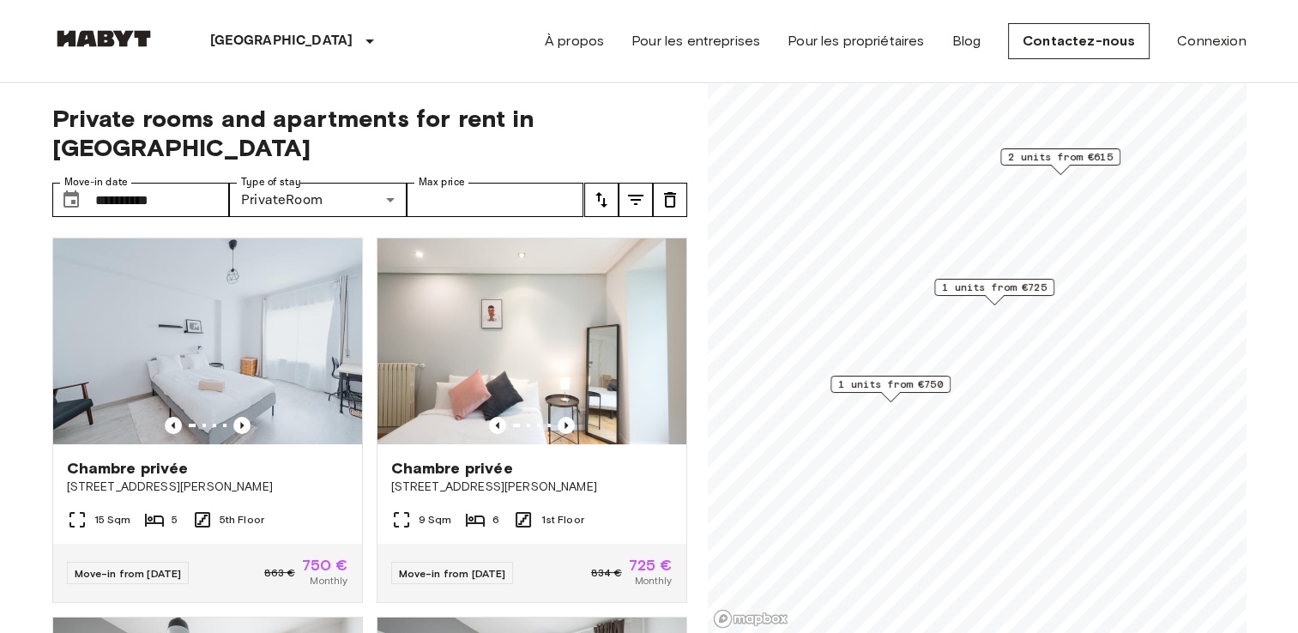
click at [1007, 285] on span "1 units from €725" at bounding box center [994, 287] width 105 height 15
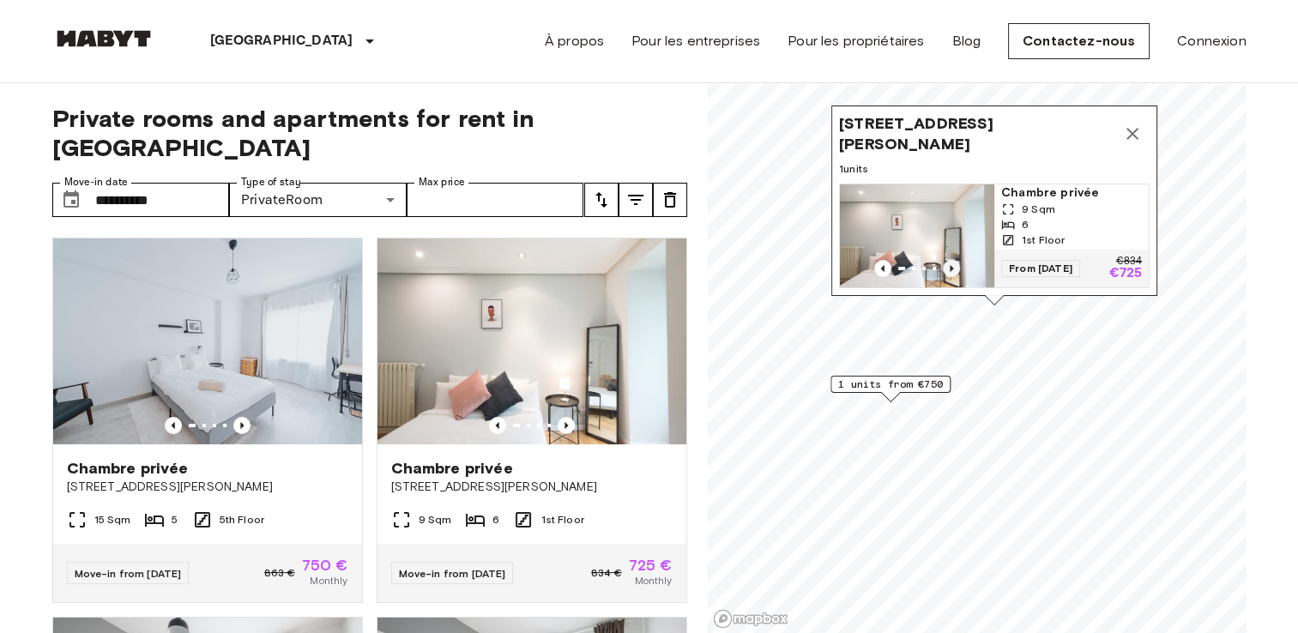
click at [945, 260] on icon "Previous image" at bounding box center [951, 268] width 17 height 17
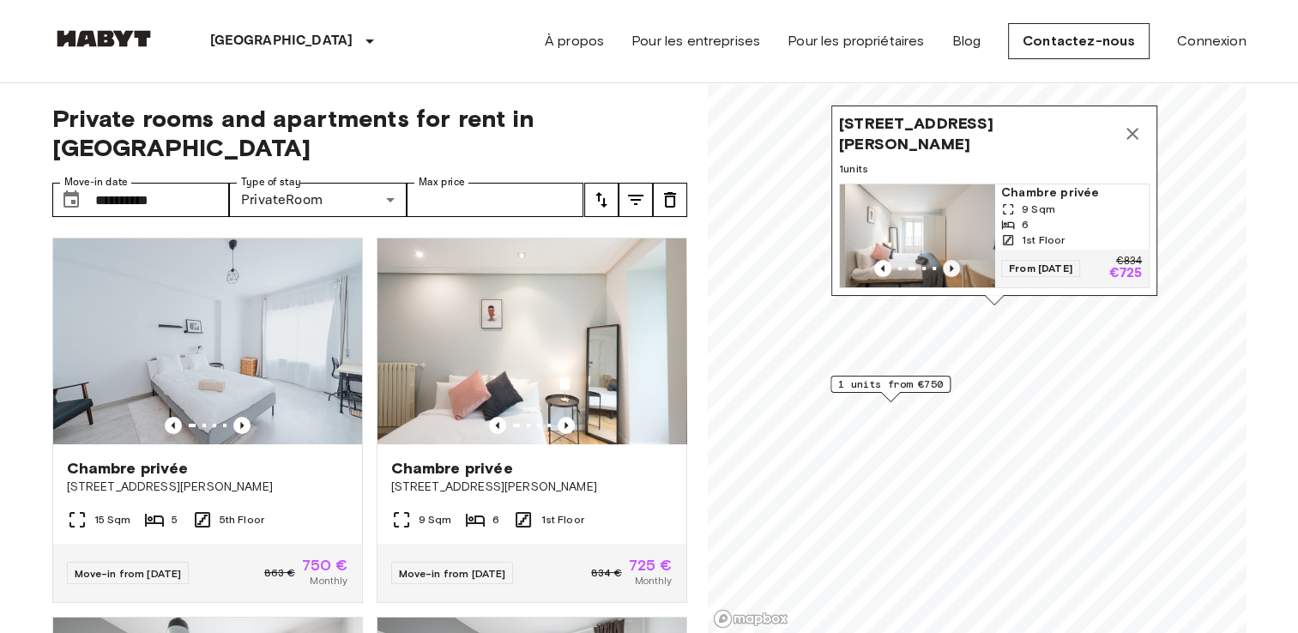
click at [945, 260] on icon "Previous image" at bounding box center [951, 268] width 17 height 17
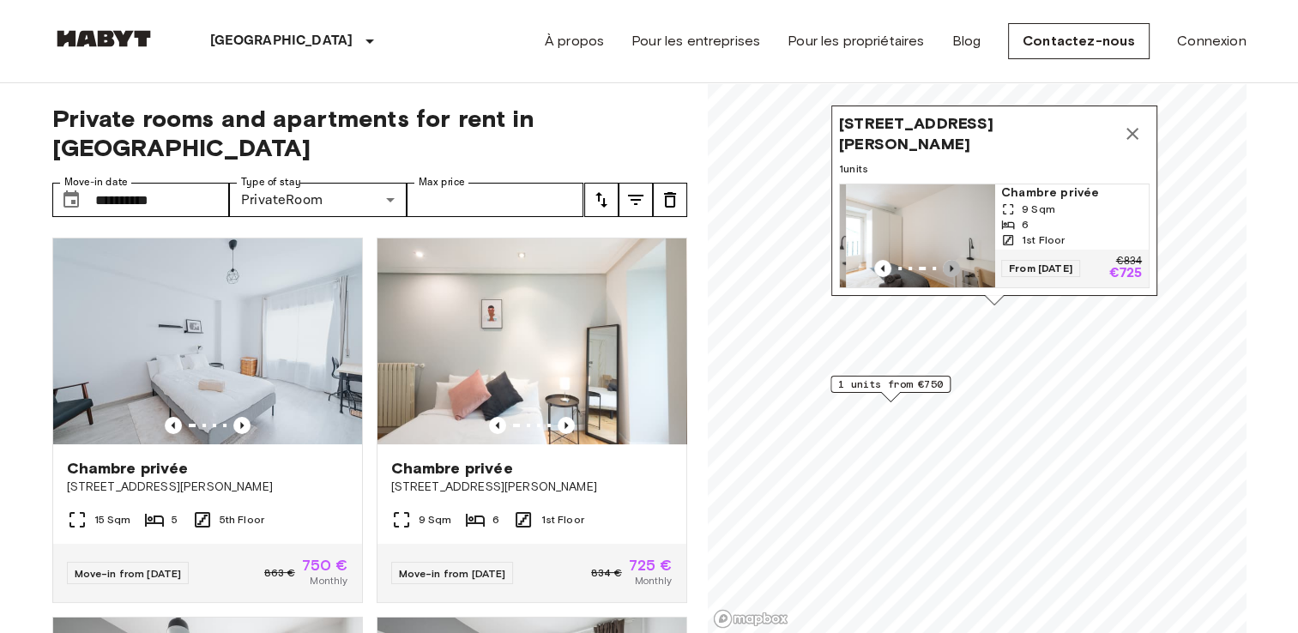
click at [945, 260] on icon "Previous image" at bounding box center [951, 268] width 17 height 17
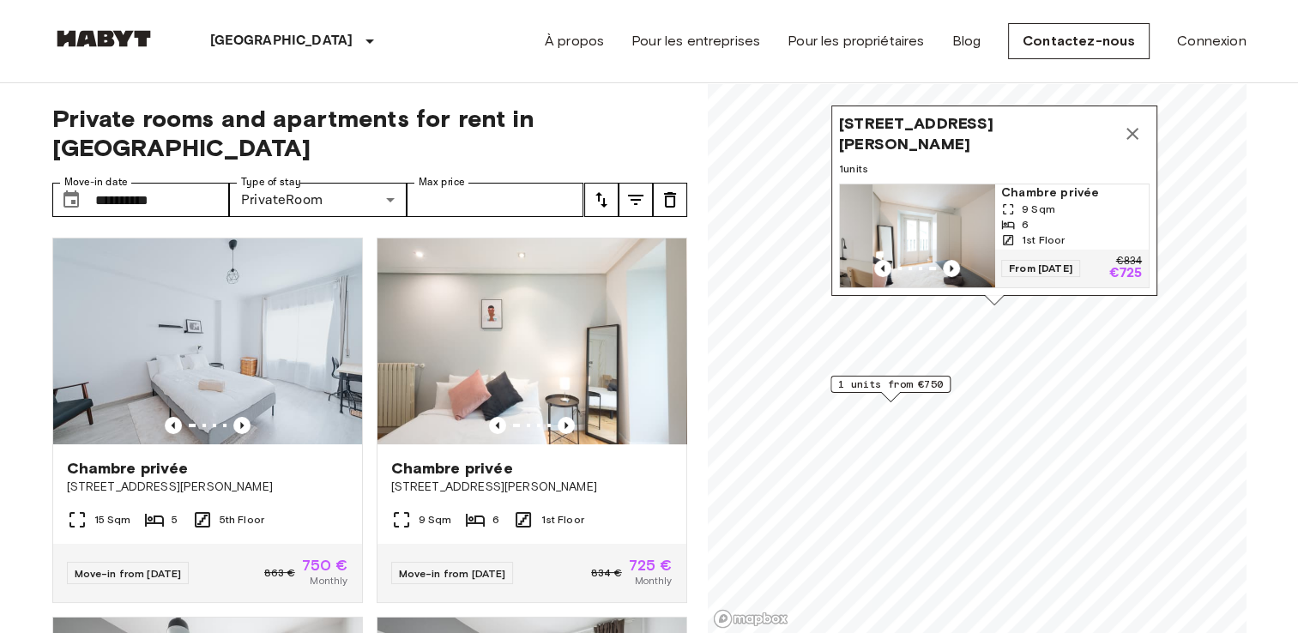
click at [933, 211] on img "Map marker" at bounding box center [949, 235] width 154 height 103
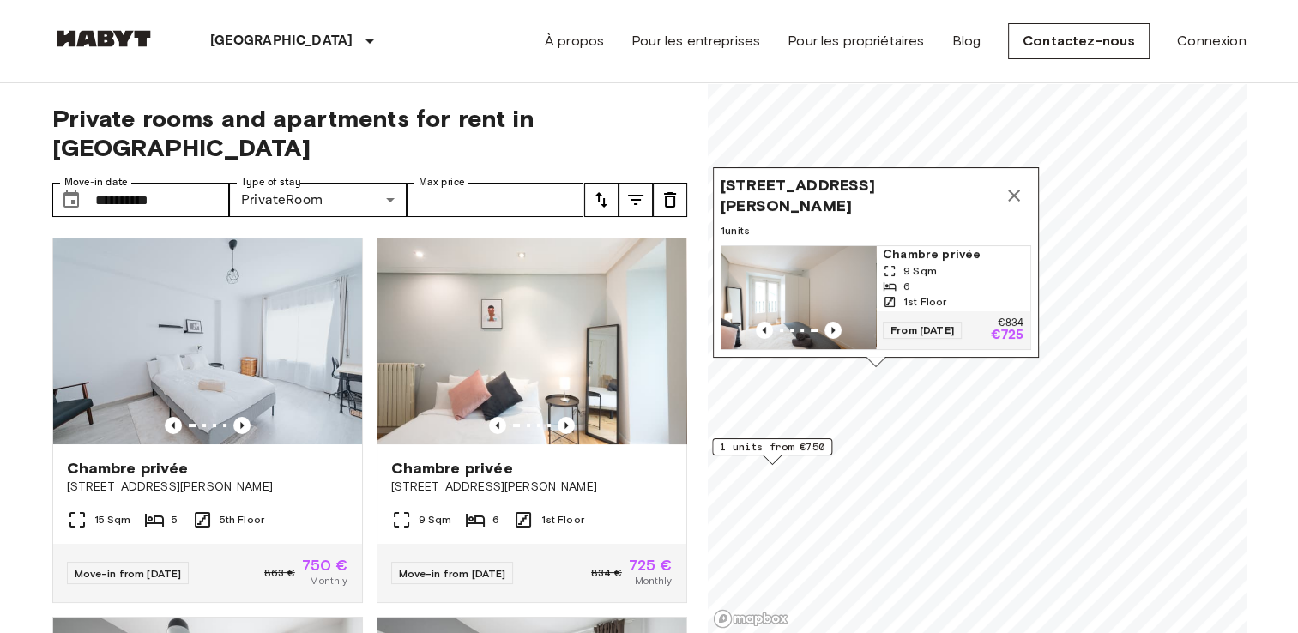
click at [1022, 185] on icon "Map marker" at bounding box center [1014, 195] width 21 height 21
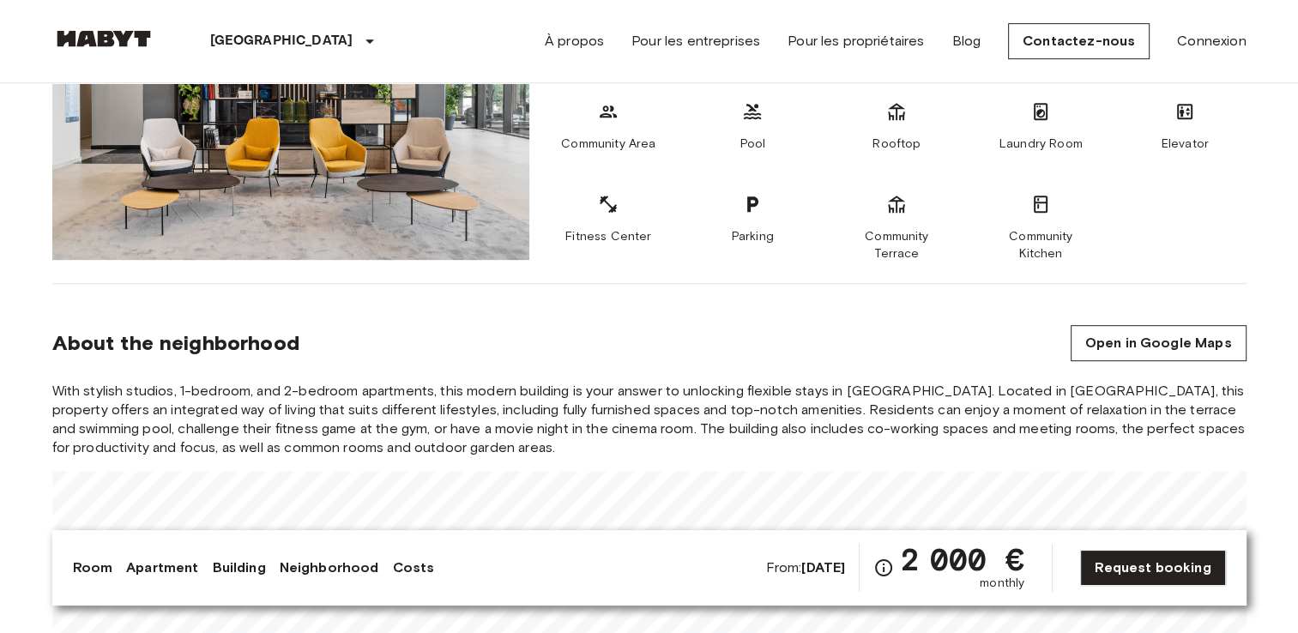
scroll to position [1201, 0]
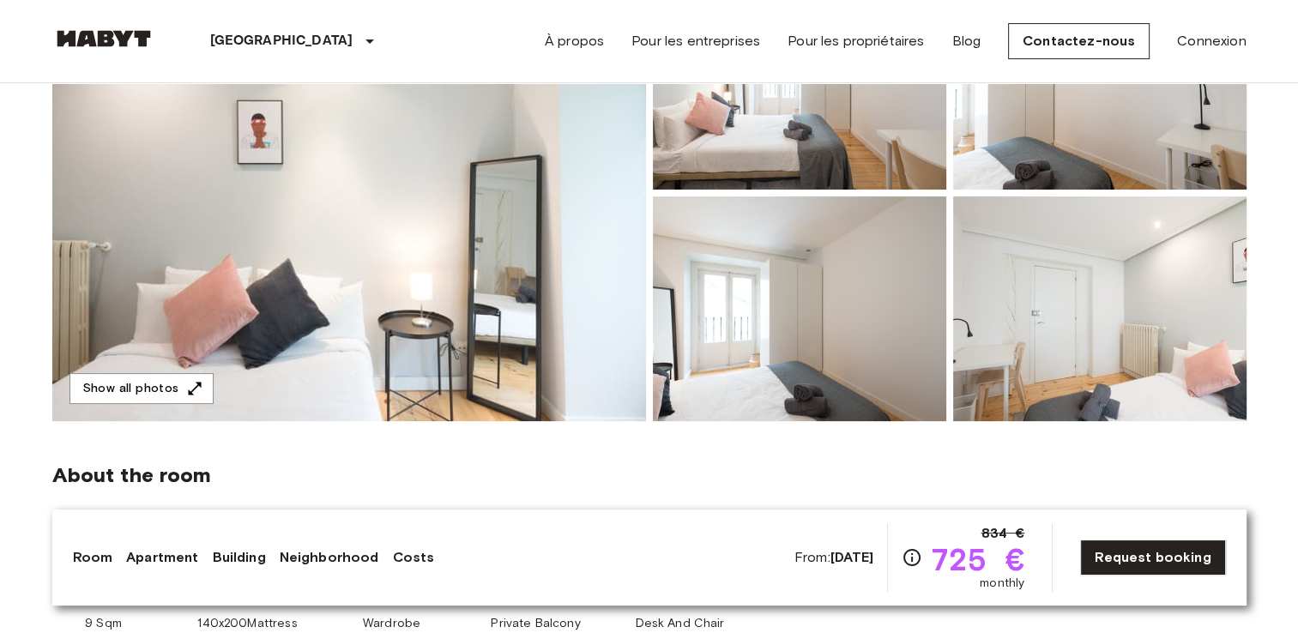
click at [575, 273] on img at bounding box center [349, 193] width 594 height 456
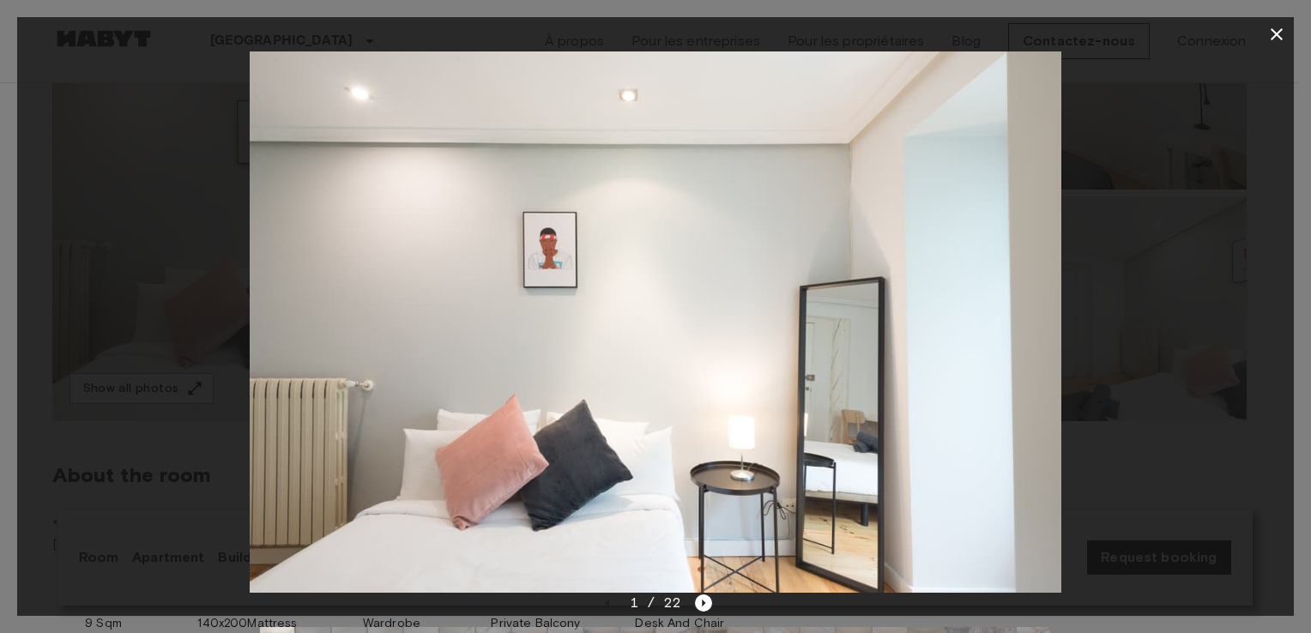
click at [857, 317] on img at bounding box center [656, 321] width 812 height 541
click at [703, 613] on div at bounding box center [655, 644] width 818 height 62
click at [701, 606] on icon "Next image" at bounding box center [703, 603] width 17 height 17
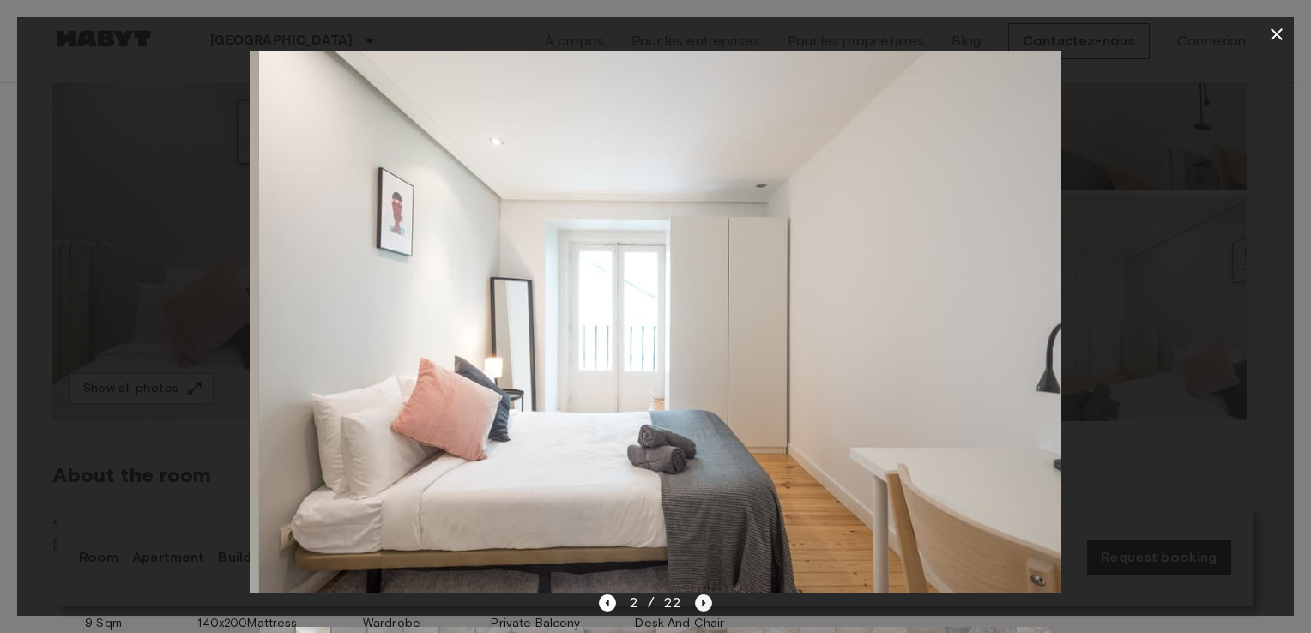
click at [701, 605] on icon "Next image" at bounding box center [703, 603] width 17 height 17
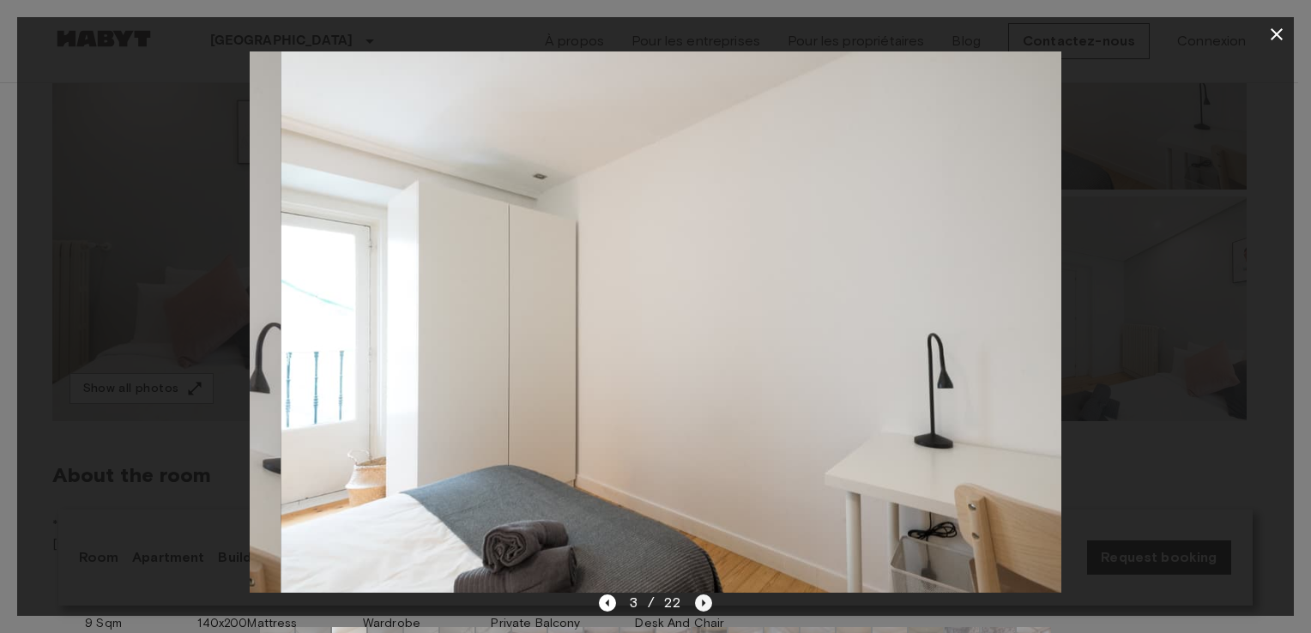
click at [701, 605] on icon "Next image" at bounding box center [703, 603] width 17 height 17
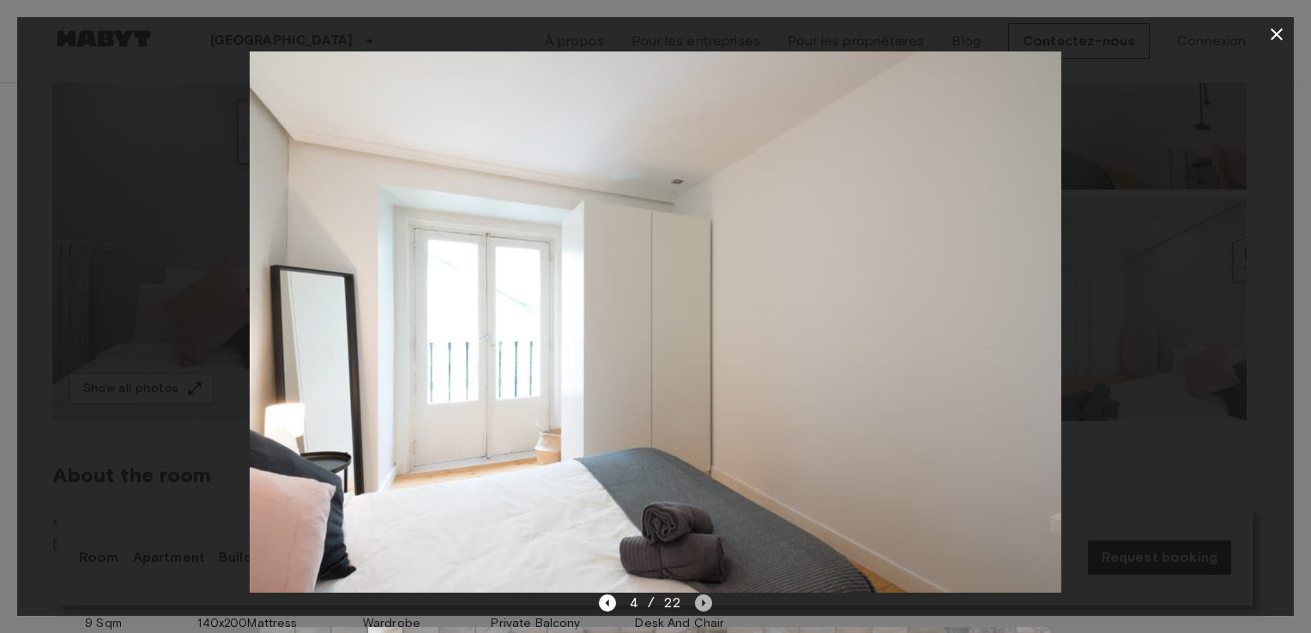
click at [701, 605] on icon "Next image" at bounding box center [703, 603] width 17 height 17
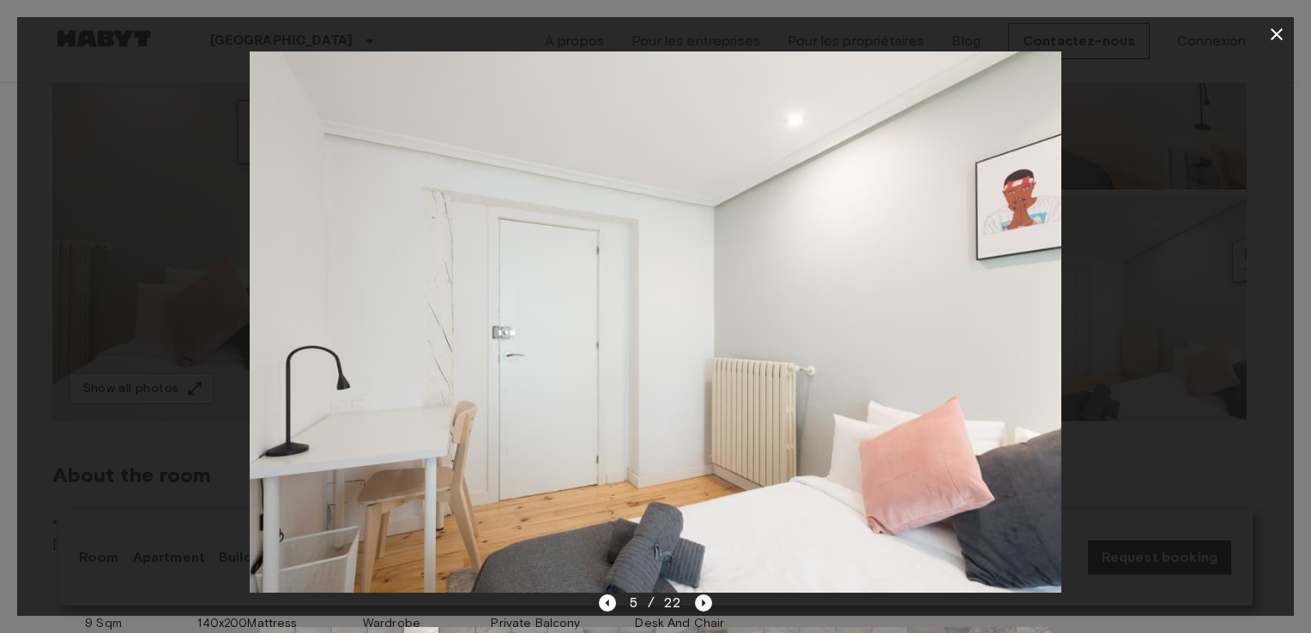
click at [701, 605] on icon "Next image" at bounding box center [703, 603] width 17 height 17
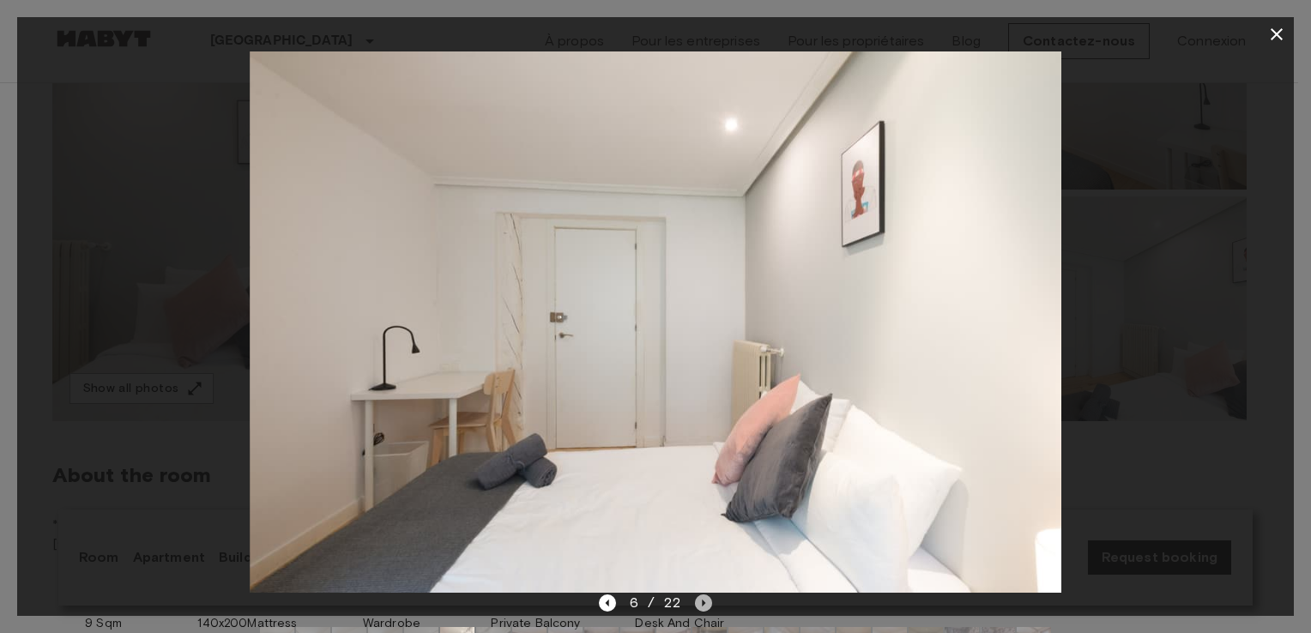
click at [701, 605] on icon "Next image" at bounding box center [703, 603] width 17 height 17
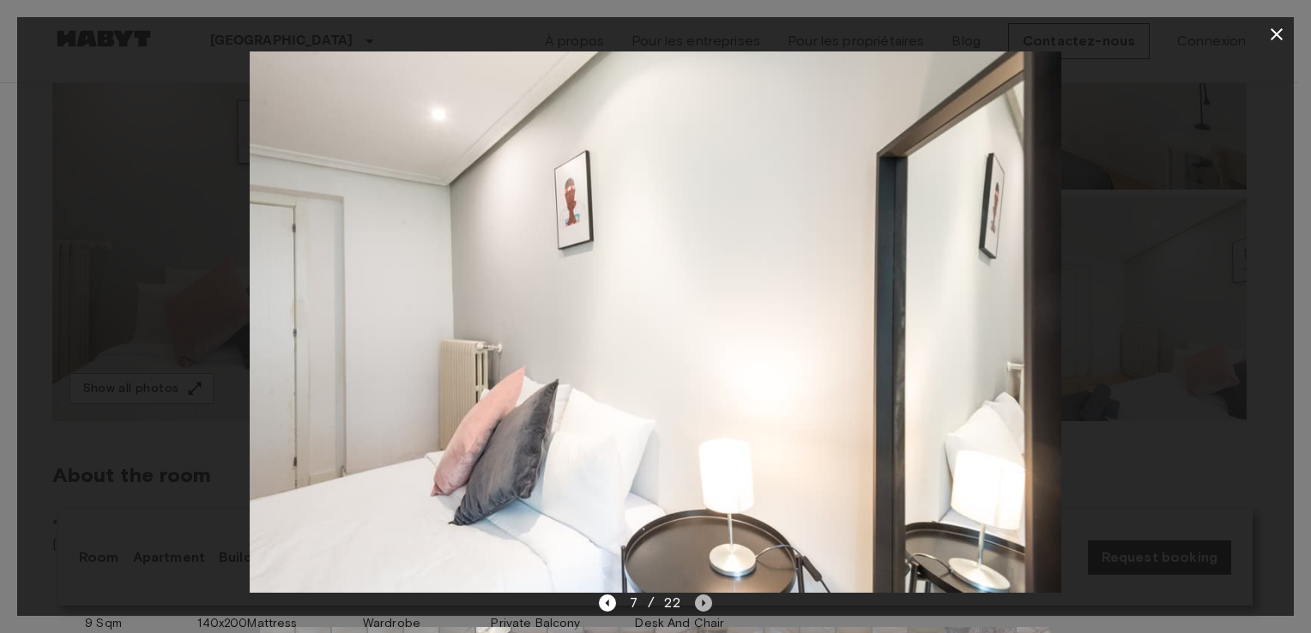
click at [701, 605] on icon "Next image" at bounding box center [703, 603] width 17 height 17
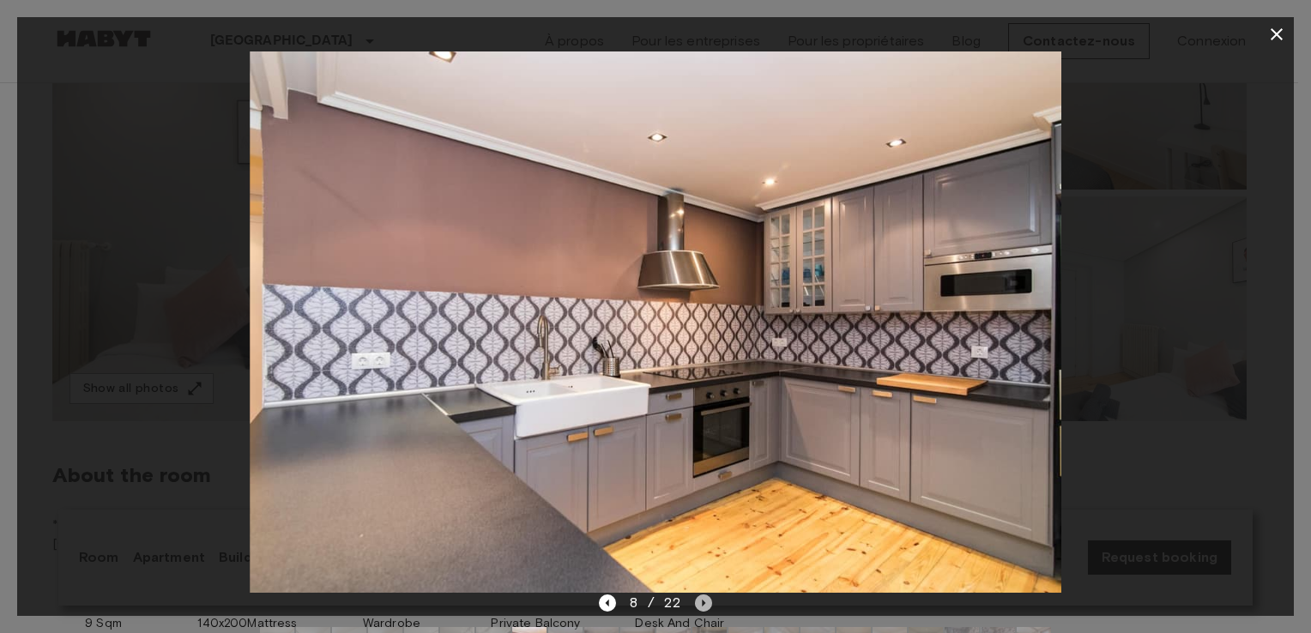
click at [701, 605] on icon "Next image" at bounding box center [703, 603] width 17 height 17
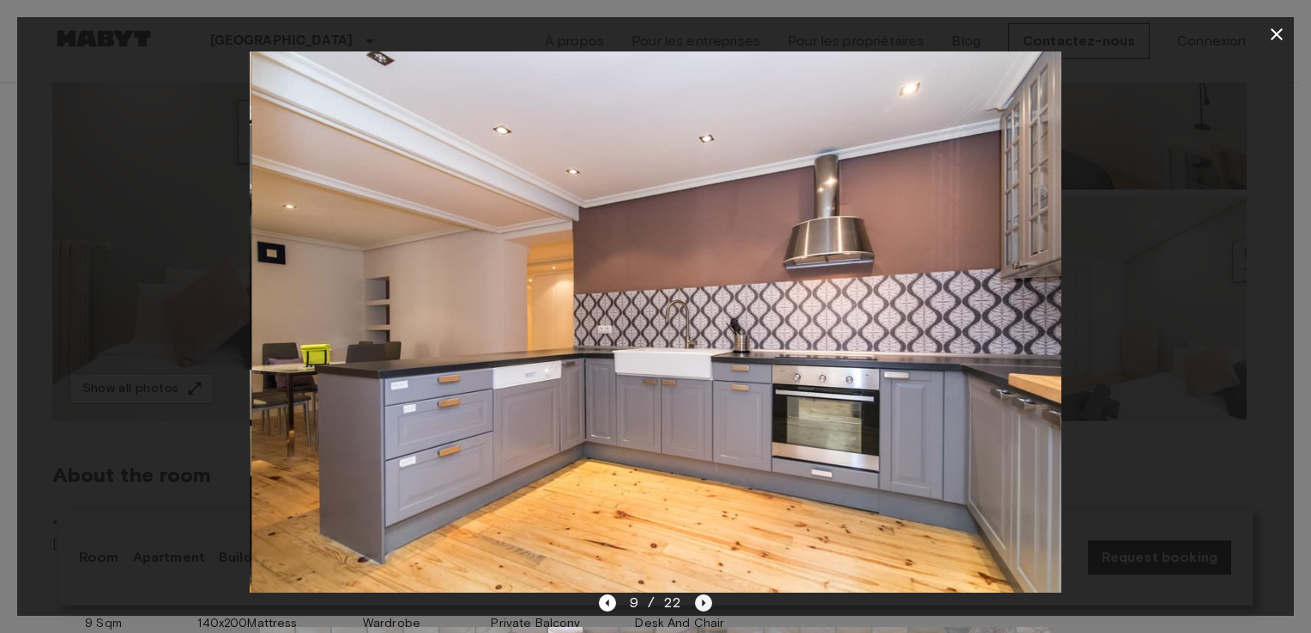
click at [701, 605] on icon "Next image" at bounding box center [703, 603] width 17 height 17
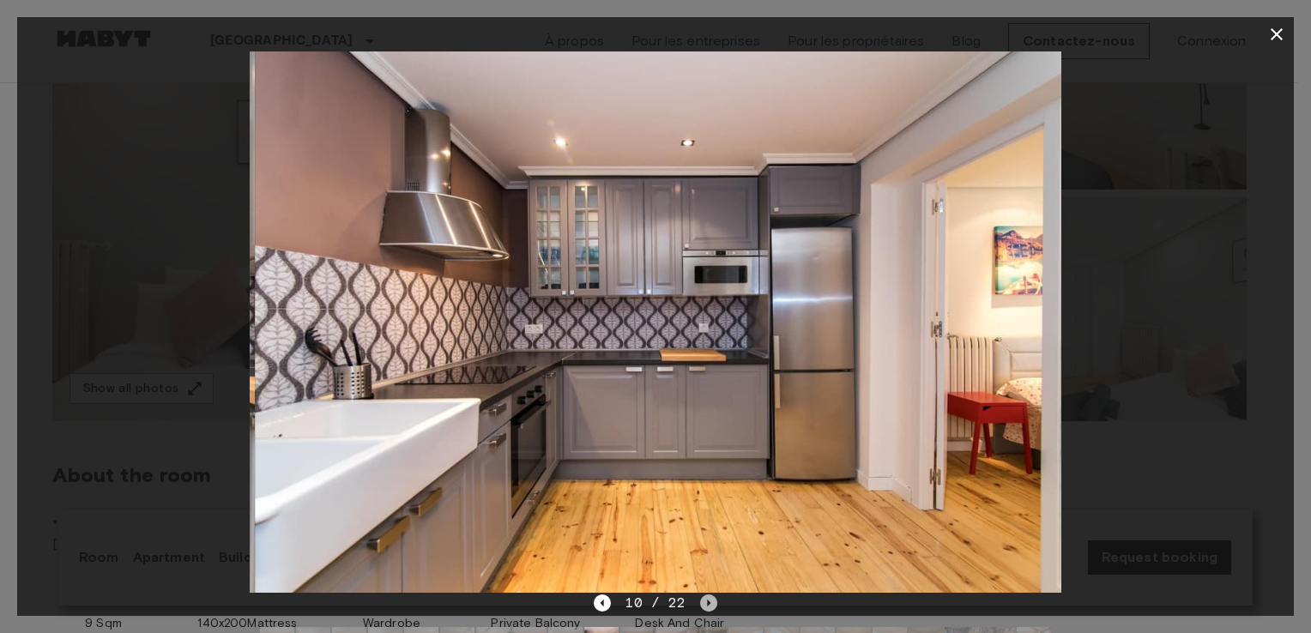
click at [701, 605] on icon "Next image" at bounding box center [708, 603] width 17 height 17
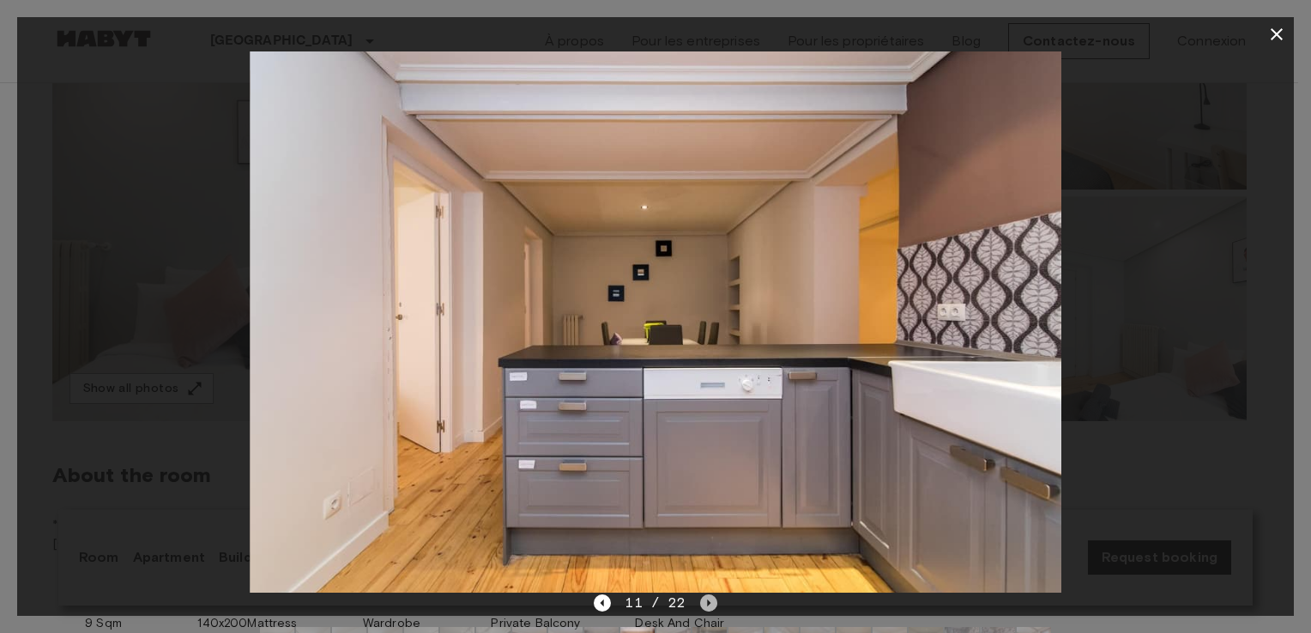
click at [701, 605] on icon "Next image" at bounding box center [708, 603] width 17 height 17
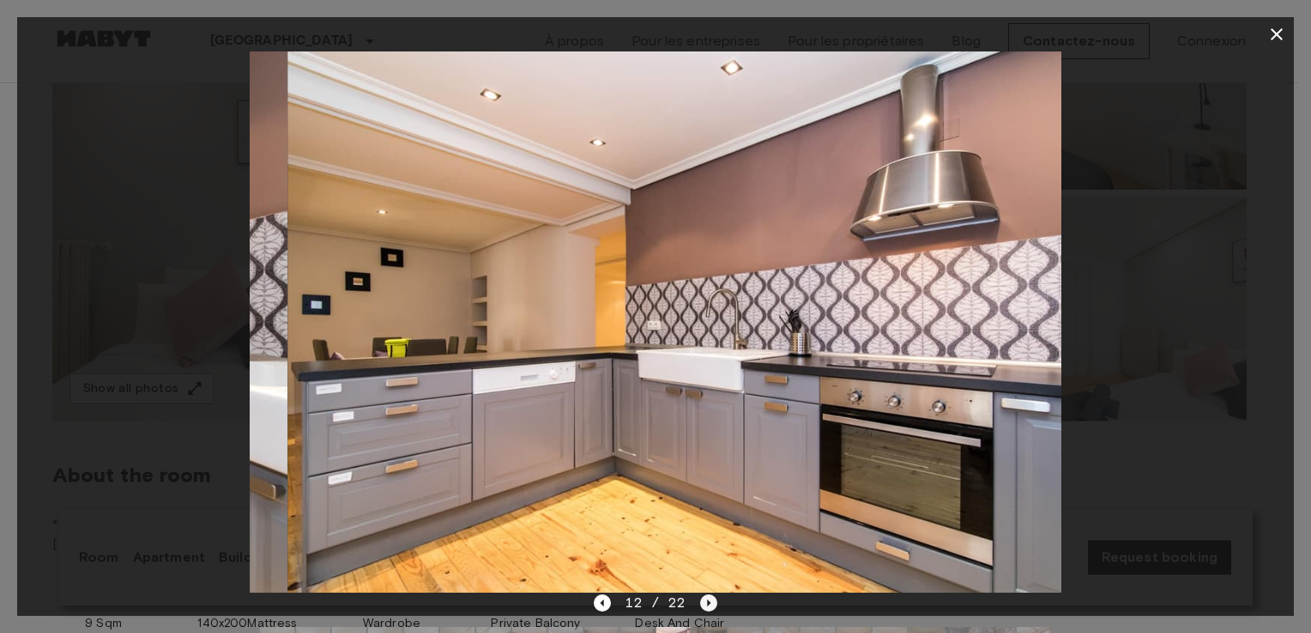
click at [701, 605] on icon "Next image" at bounding box center [708, 603] width 17 height 17
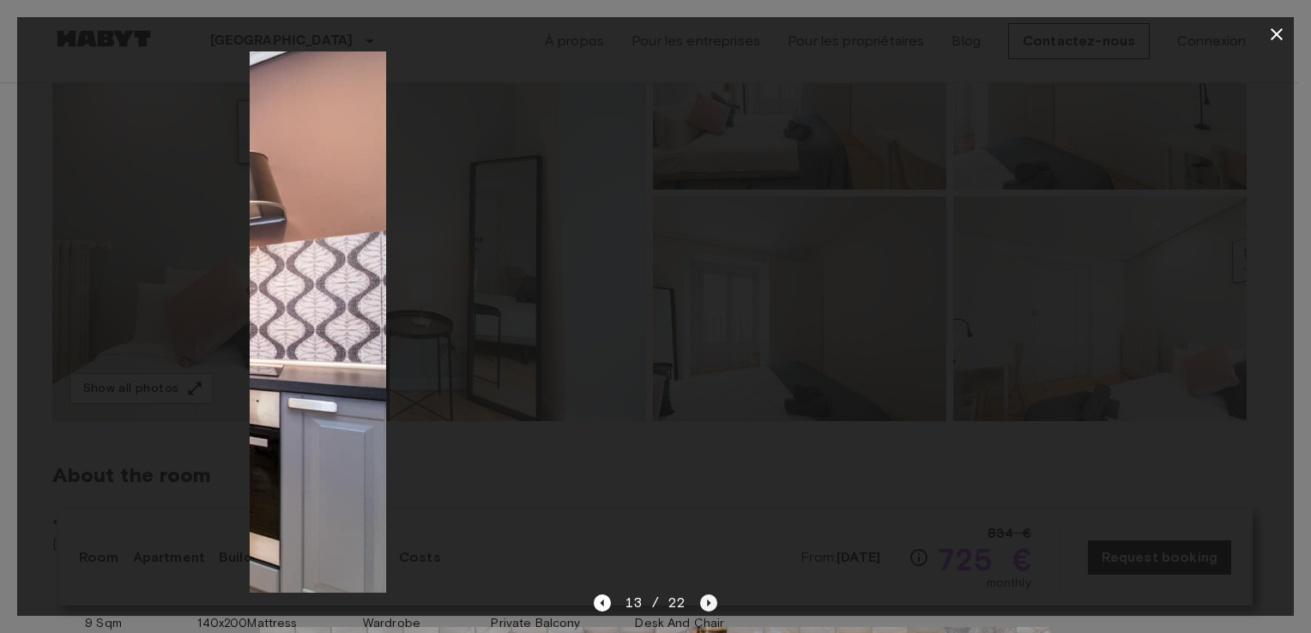
click at [701, 605] on icon "Next image" at bounding box center [708, 603] width 17 height 17
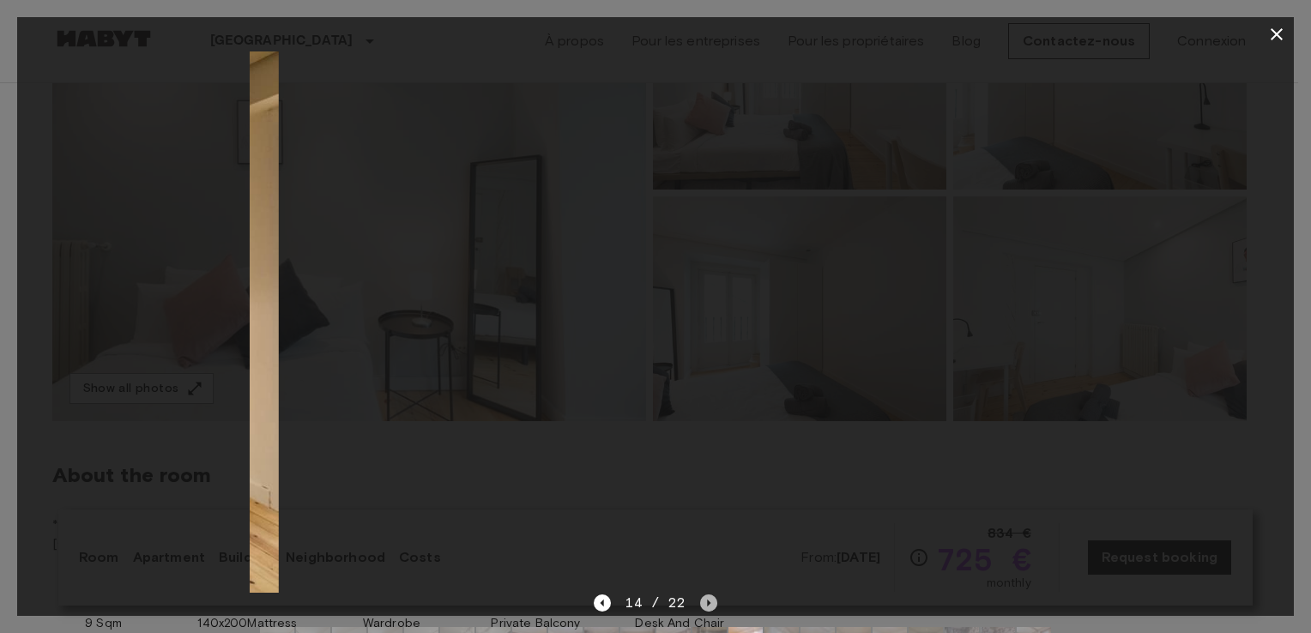
click at [701, 605] on icon "Next image" at bounding box center [708, 603] width 17 height 17
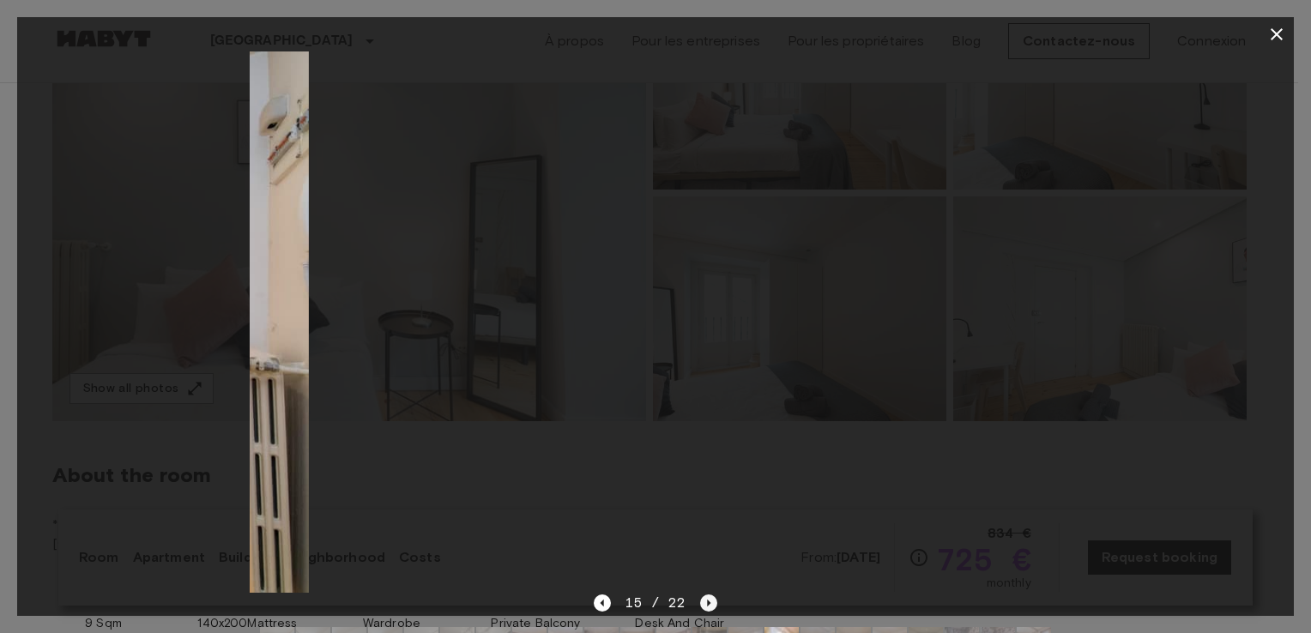
click at [701, 605] on icon "Next image" at bounding box center [708, 603] width 17 height 17
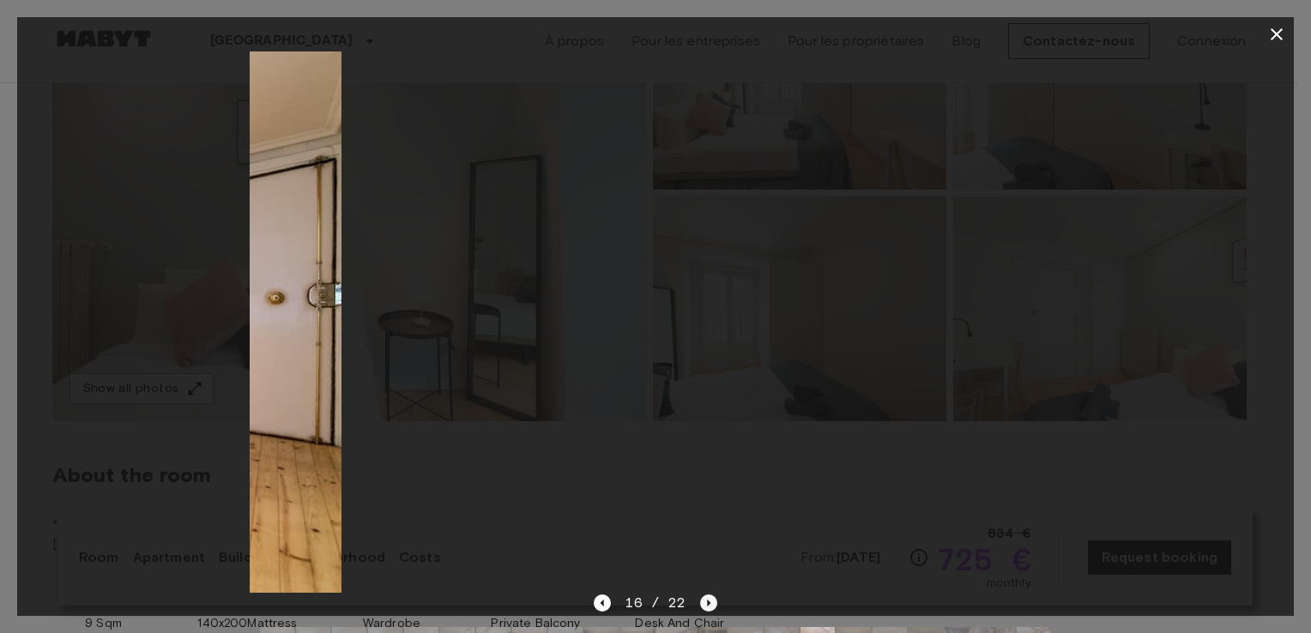
click at [701, 605] on icon "Next image" at bounding box center [708, 603] width 17 height 17
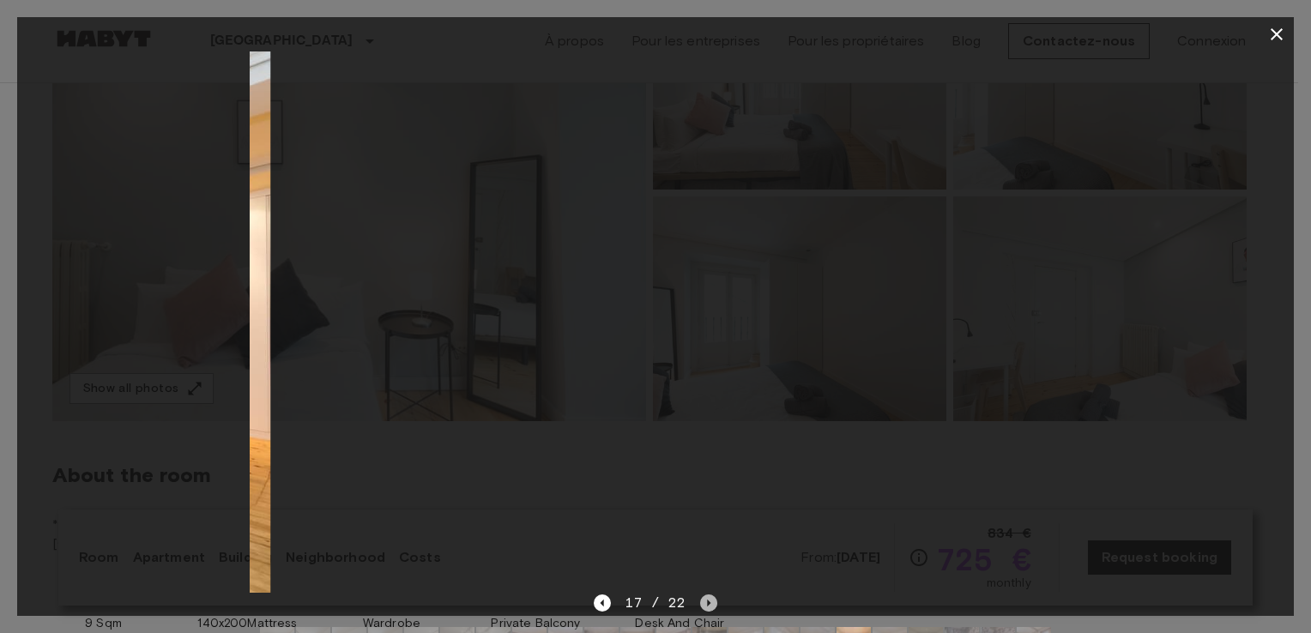
click at [701, 605] on icon "Next image" at bounding box center [708, 603] width 17 height 17
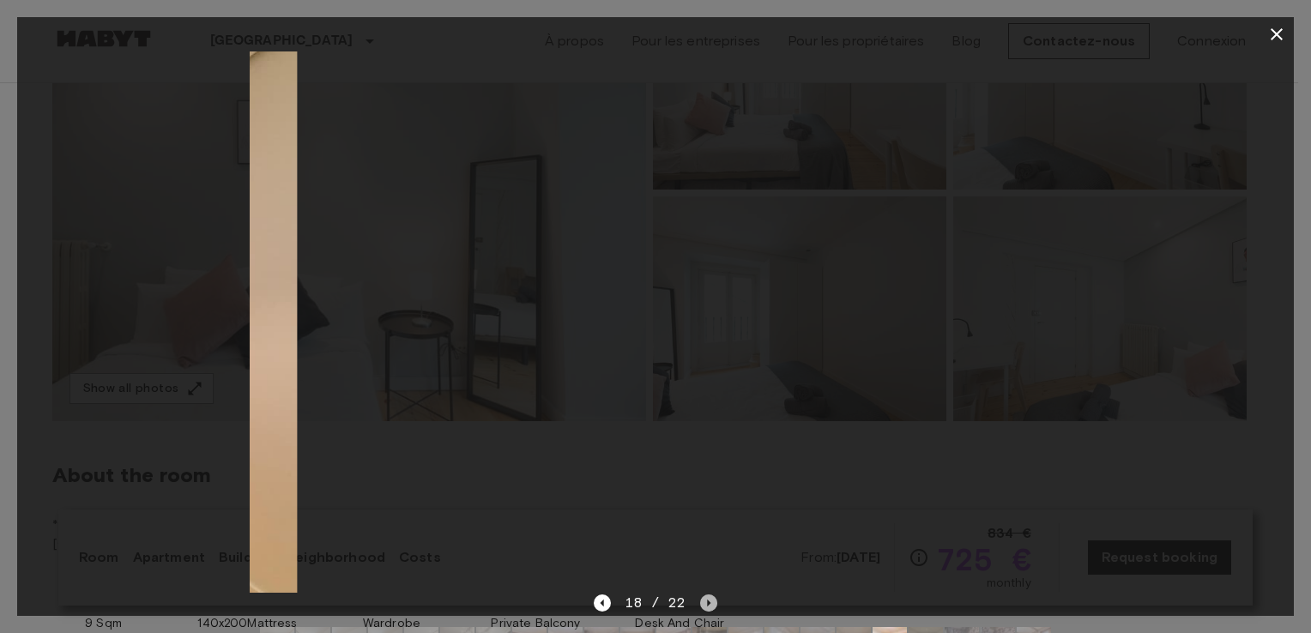
click at [701, 605] on icon "Next image" at bounding box center [708, 603] width 17 height 17
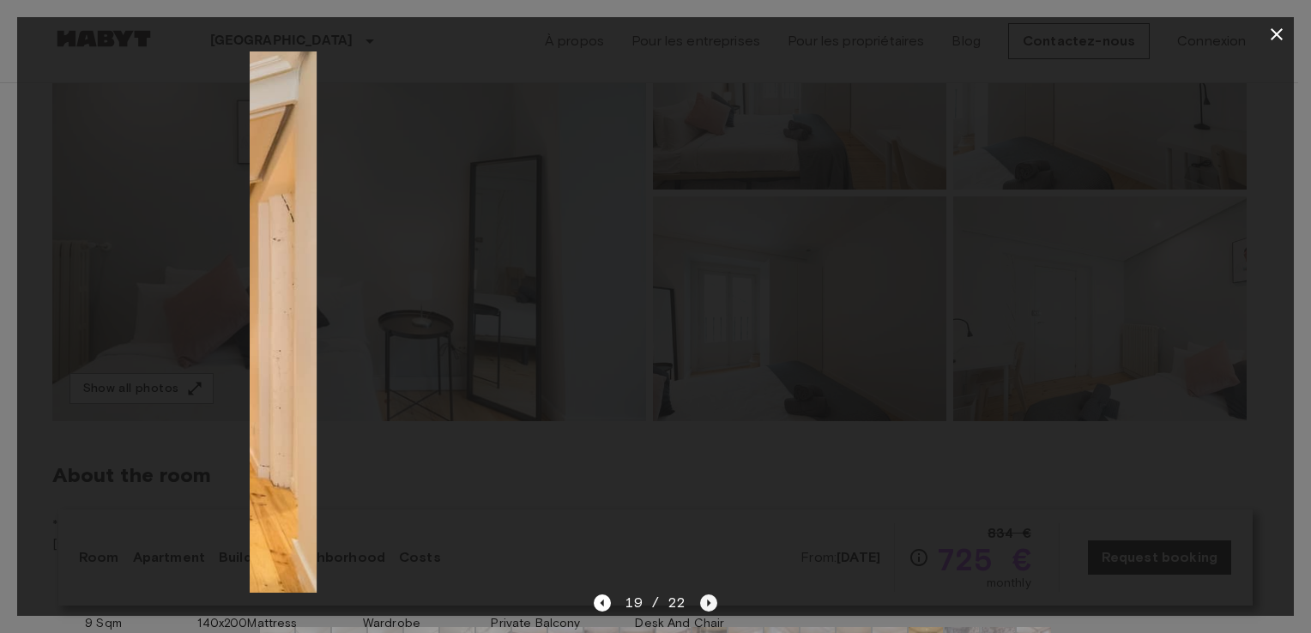
click at [701, 605] on icon "Next image" at bounding box center [708, 603] width 17 height 17
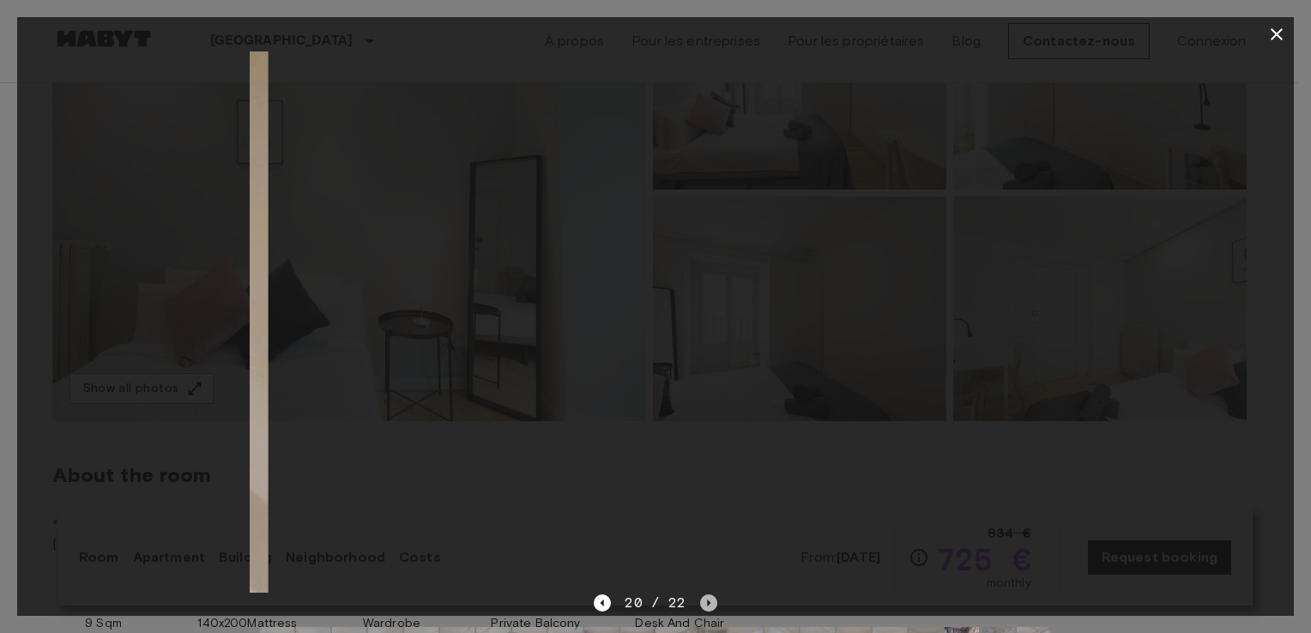
click at [701, 605] on icon "Next image" at bounding box center [708, 603] width 17 height 17
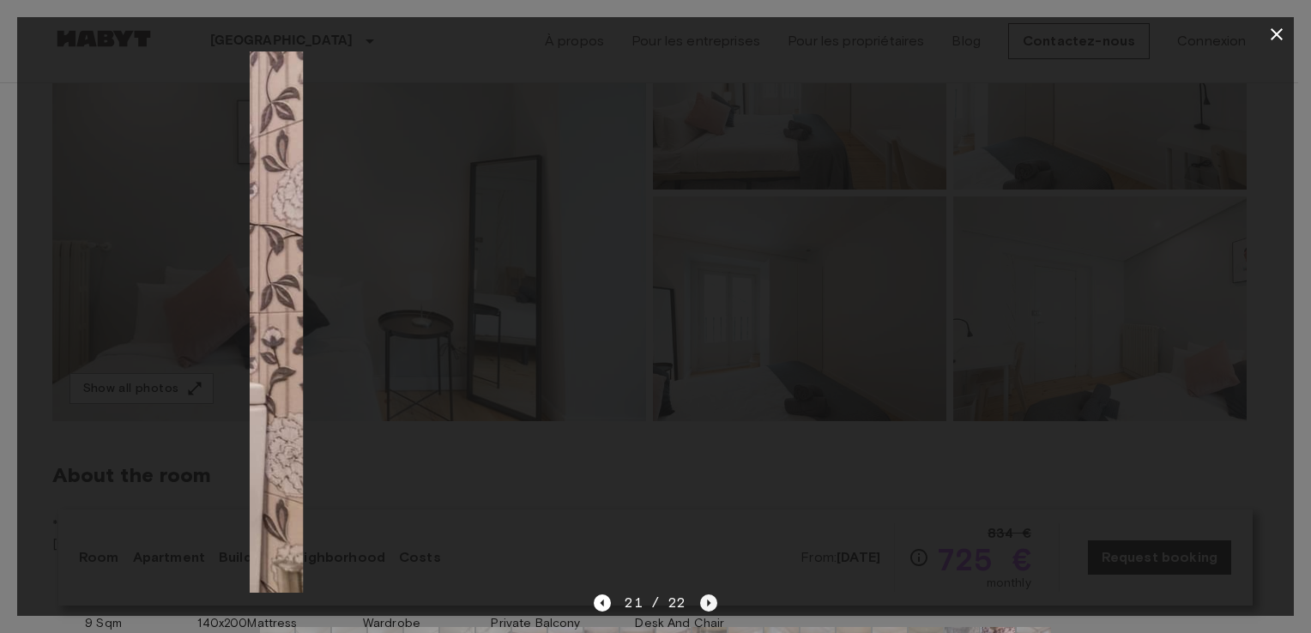
click at [701, 605] on icon "Next image" at bounding box center [708, 603] width 17 height 17
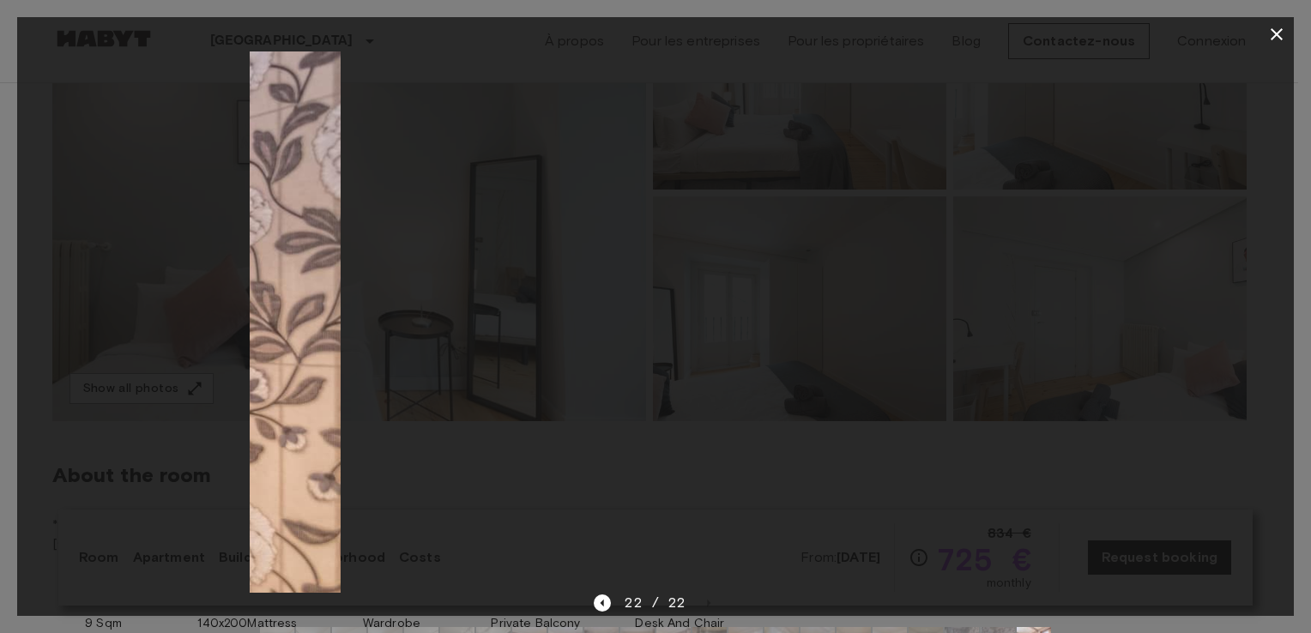
click at [699, 607] on div "22 / 22" at bounding box center [655, 603] width 123 height 21
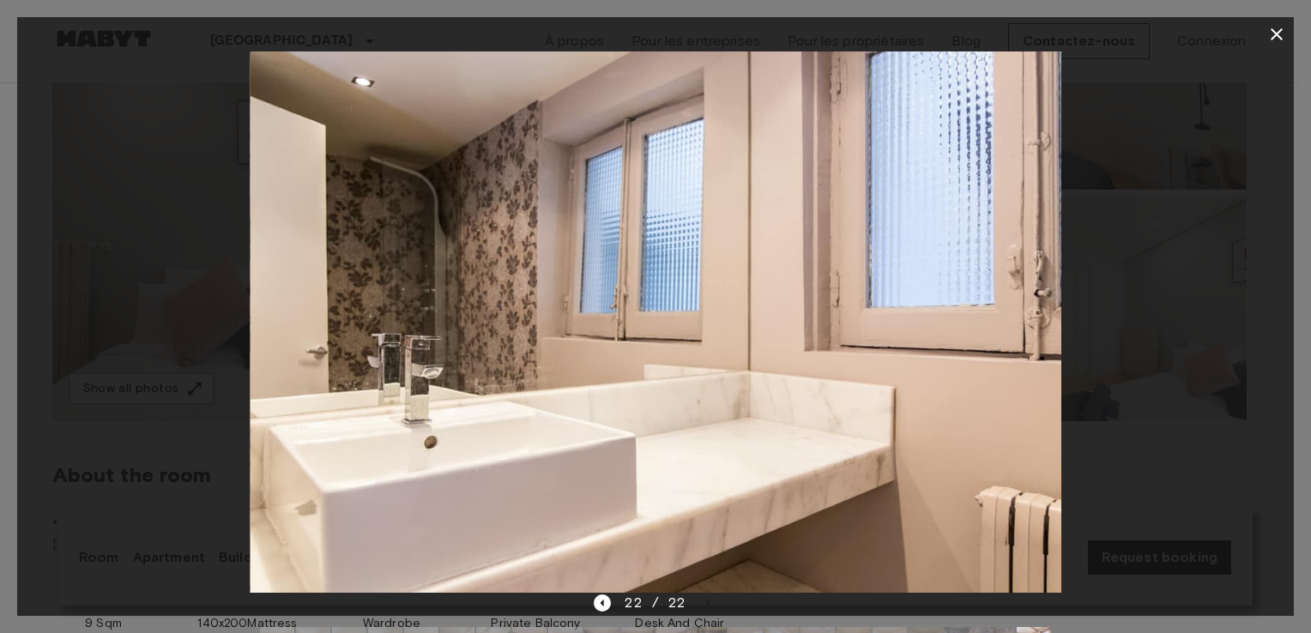
click at [697, 603] on div "22 / 22" at bounding box center [655, 603] width 123 height 21
click at [1272, 32] on icon "button" at bounding box center [1276, 34] width 21 height 21
